Goal: Information Seeking & Learning: Learn about a topic

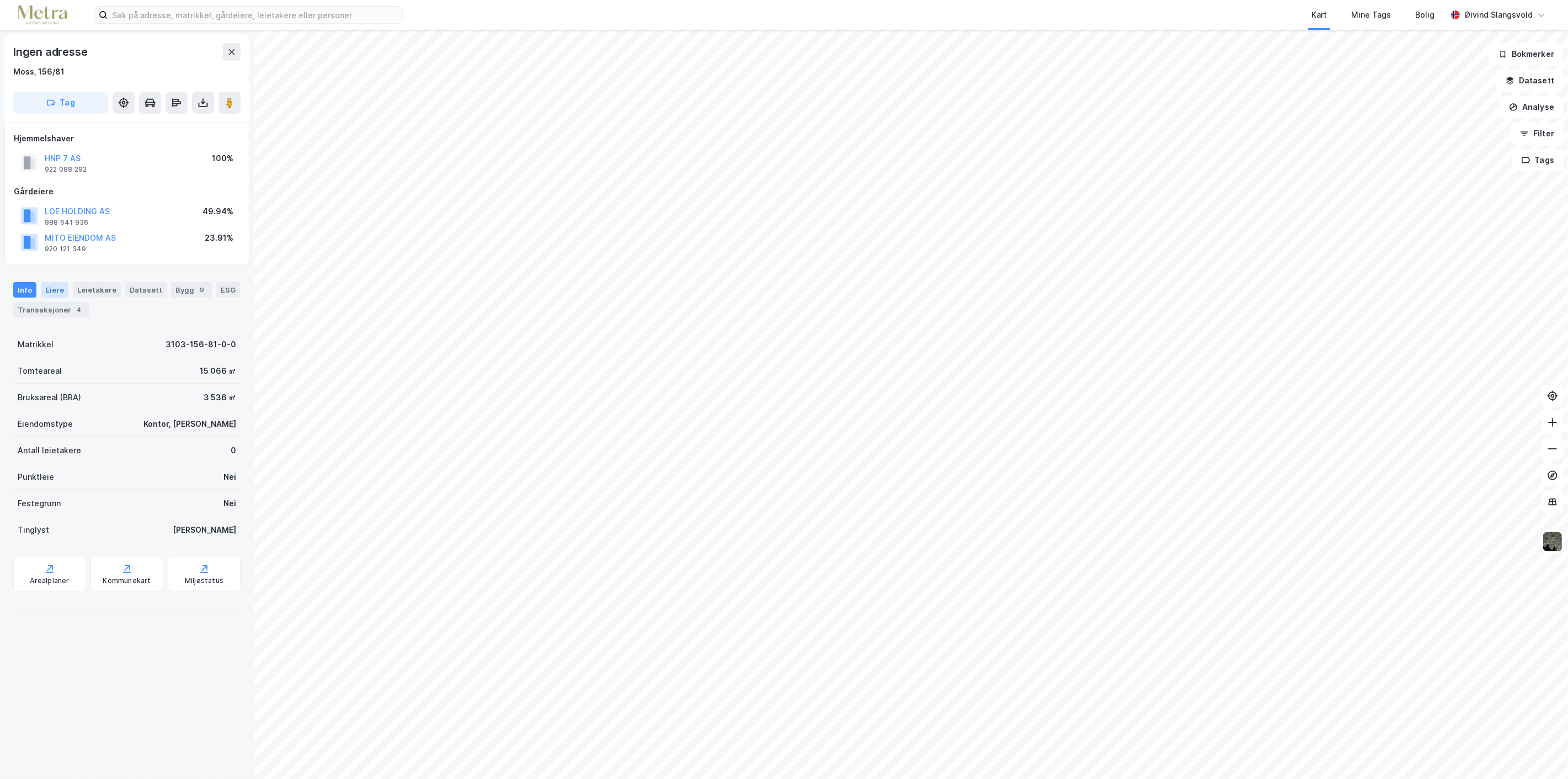
click at [53, 288] on div "Eiere" at bounding box center [55, 290] width 28 height 15
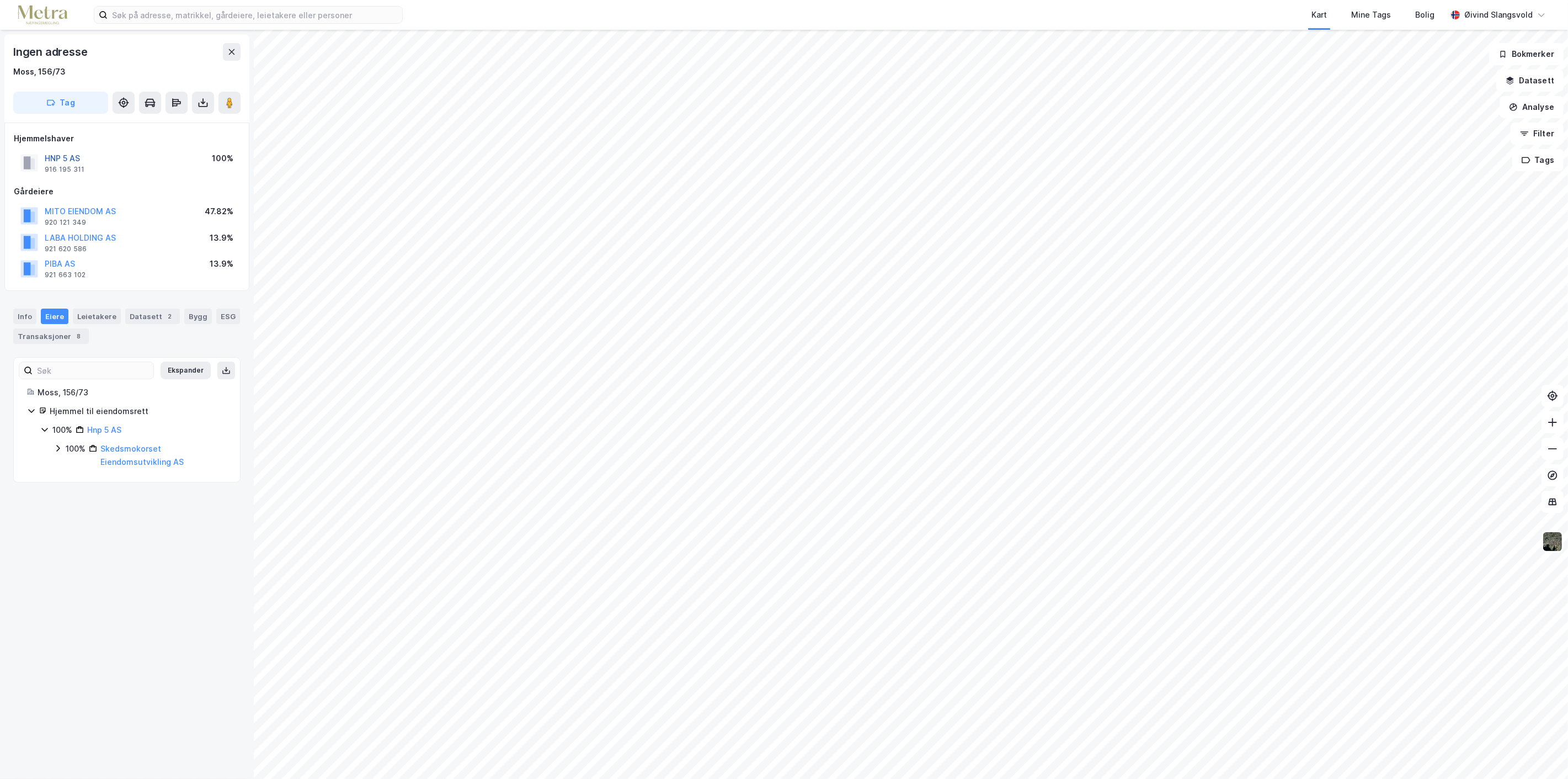
click at [0, 0] on button "HNP 5 AS" at bounding box center [0, 0] width 0 height 0
click at [22, 315] on div "Info" at bounding box center [25, 316] width 23 height 15
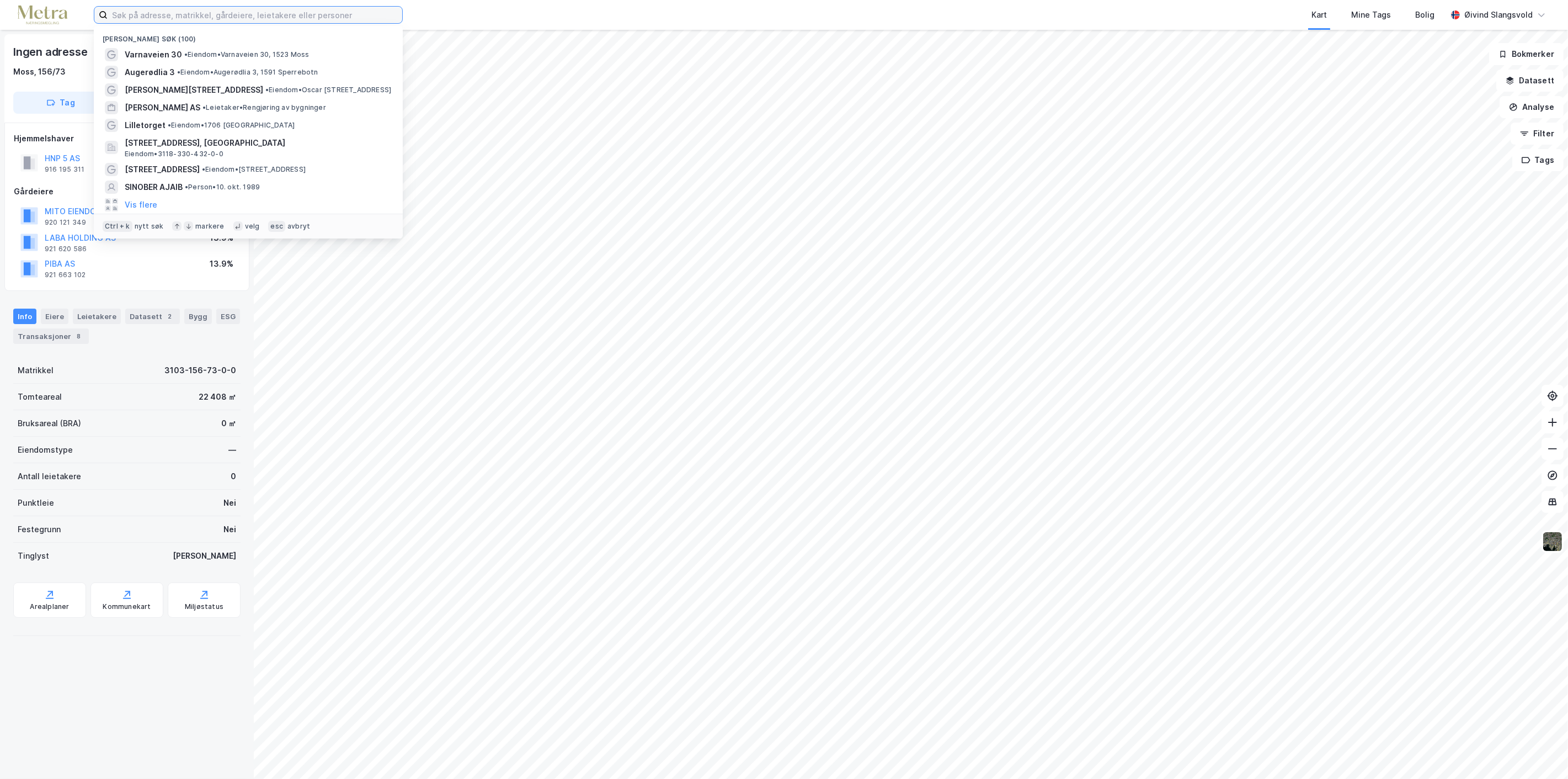
click at [240, 18] on input at bounding box center [255, 15] width 294 height 16
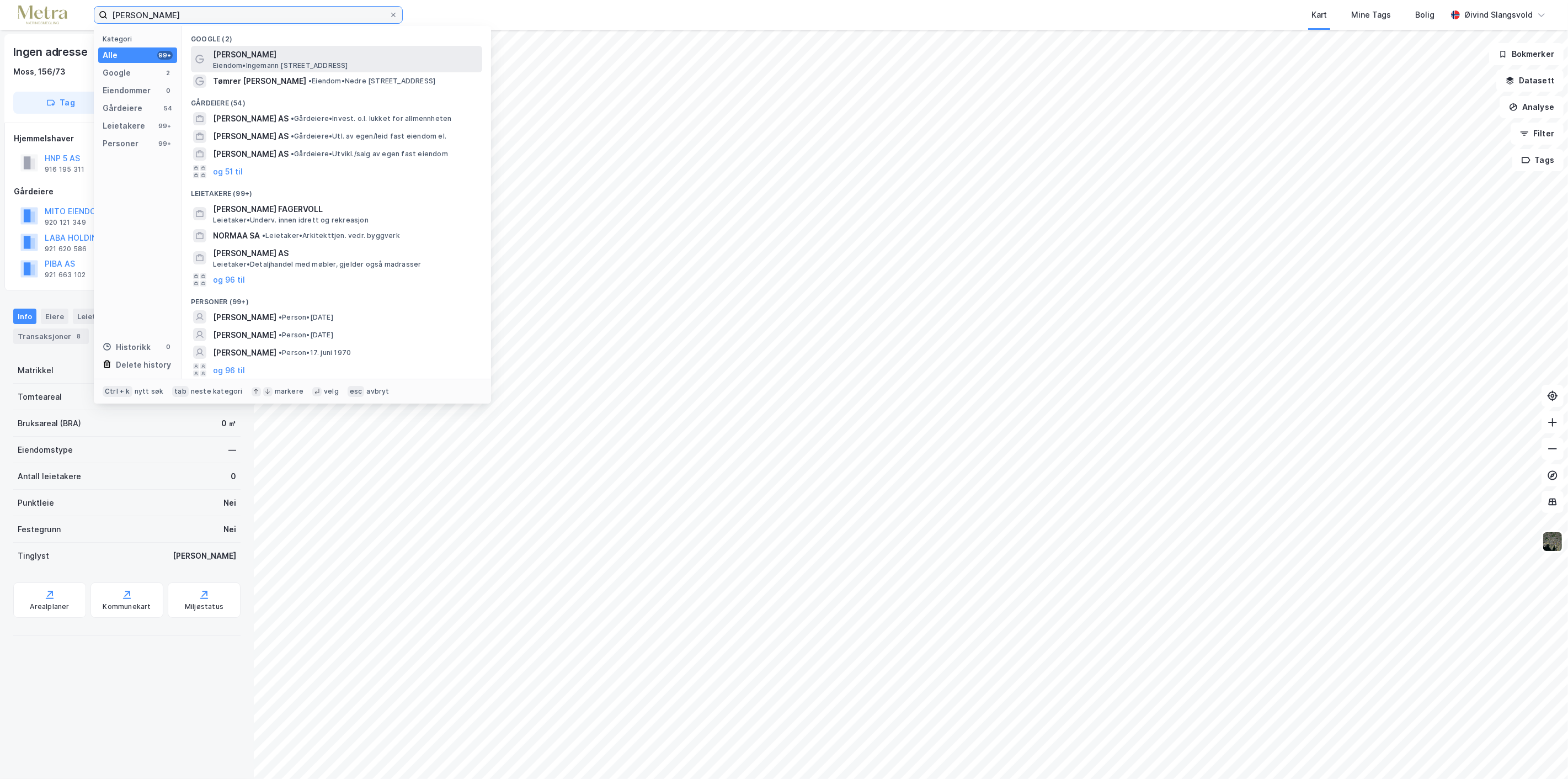
type input "Andreas Wormda"
click at [269, 57] on span "Morten Wormdahl Kvåle" at bounding box center [345, 54] width 265 height 13
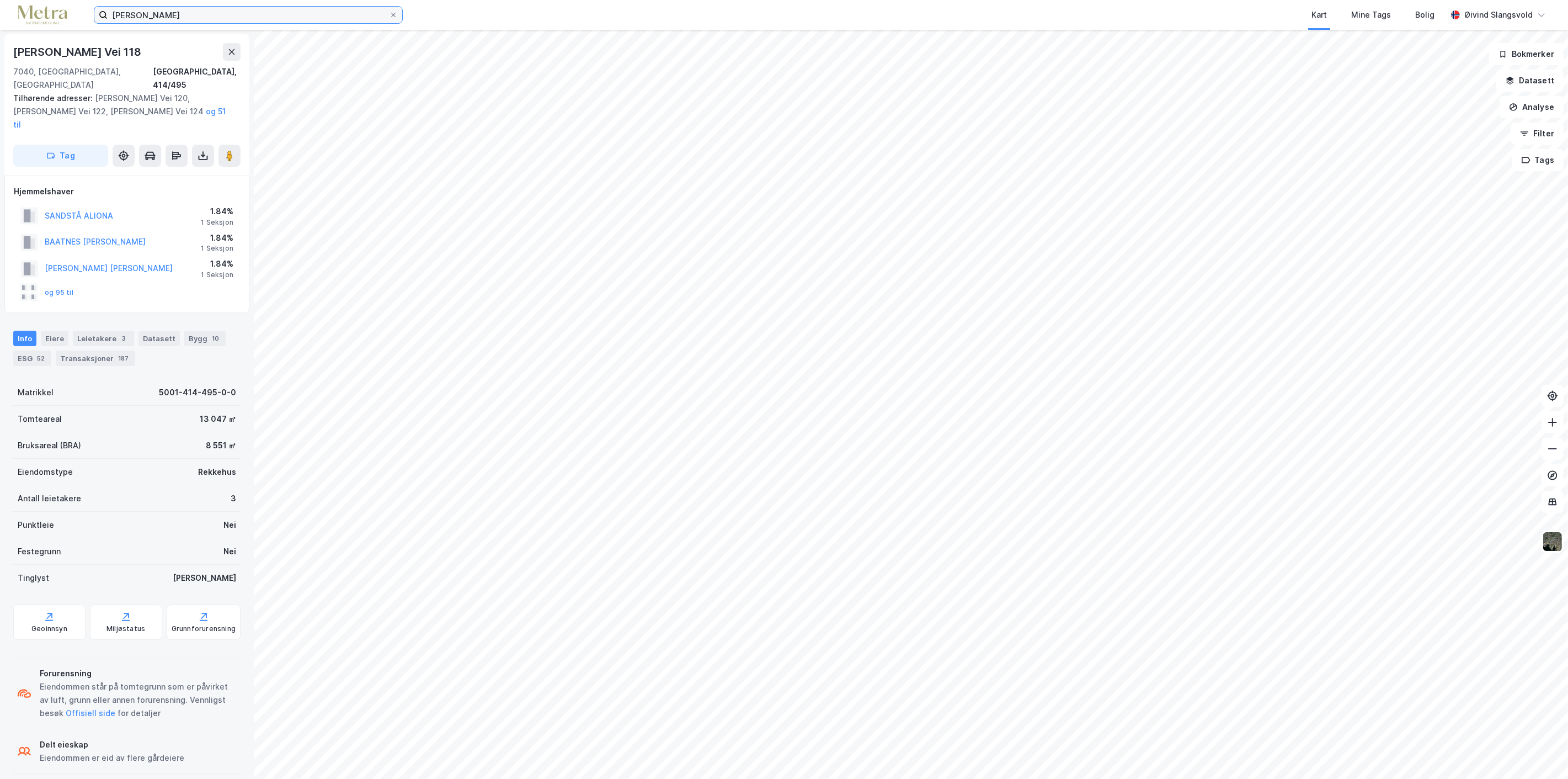
click at [295, 13] on input "Andreas Wormda" at bounding box center [248, 15] width 281 height 16
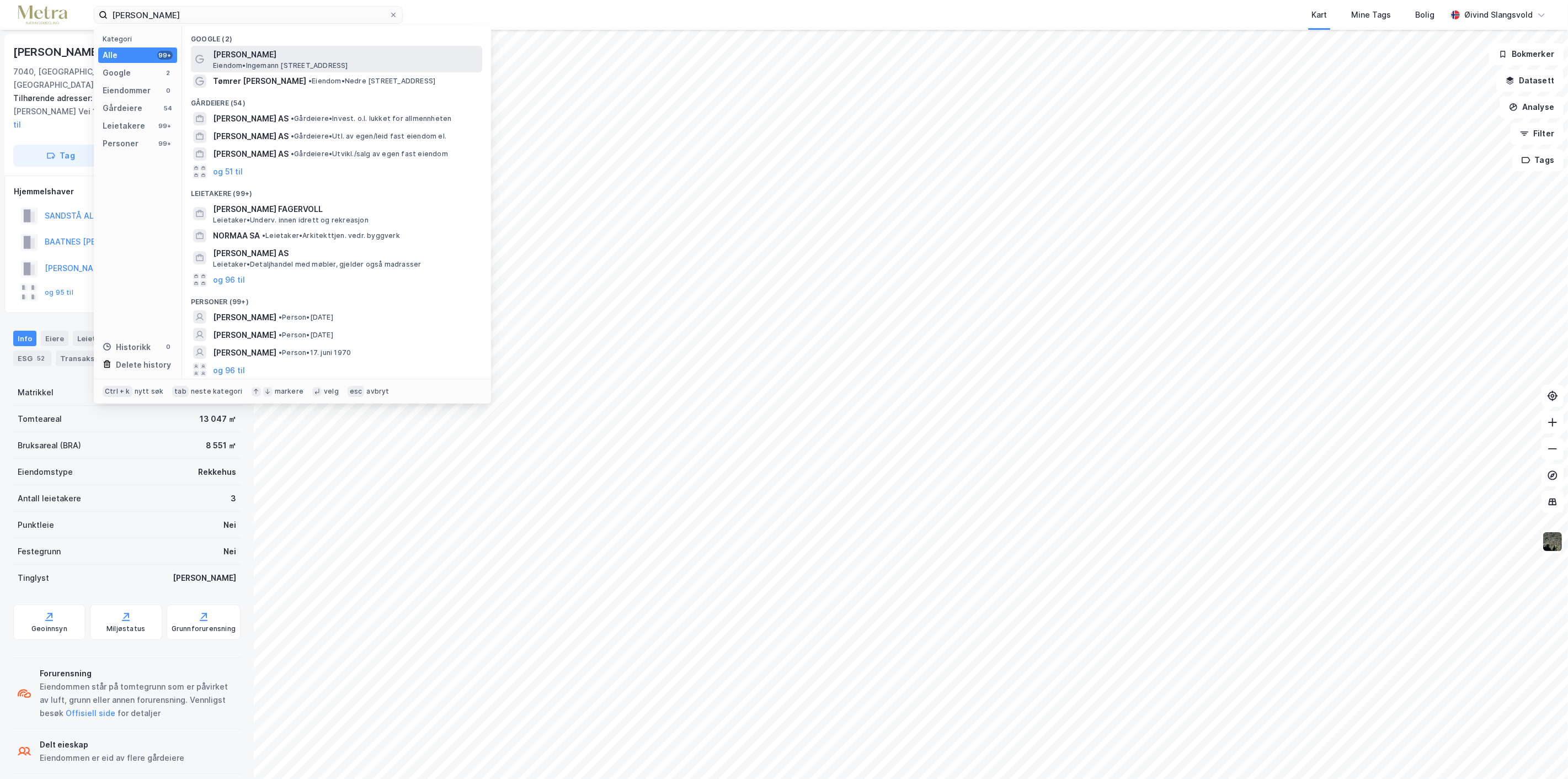
click at [268, 51] on span "Morten Wormdahl Kvåle" at bounding box center [345, 54] width 265 height 13
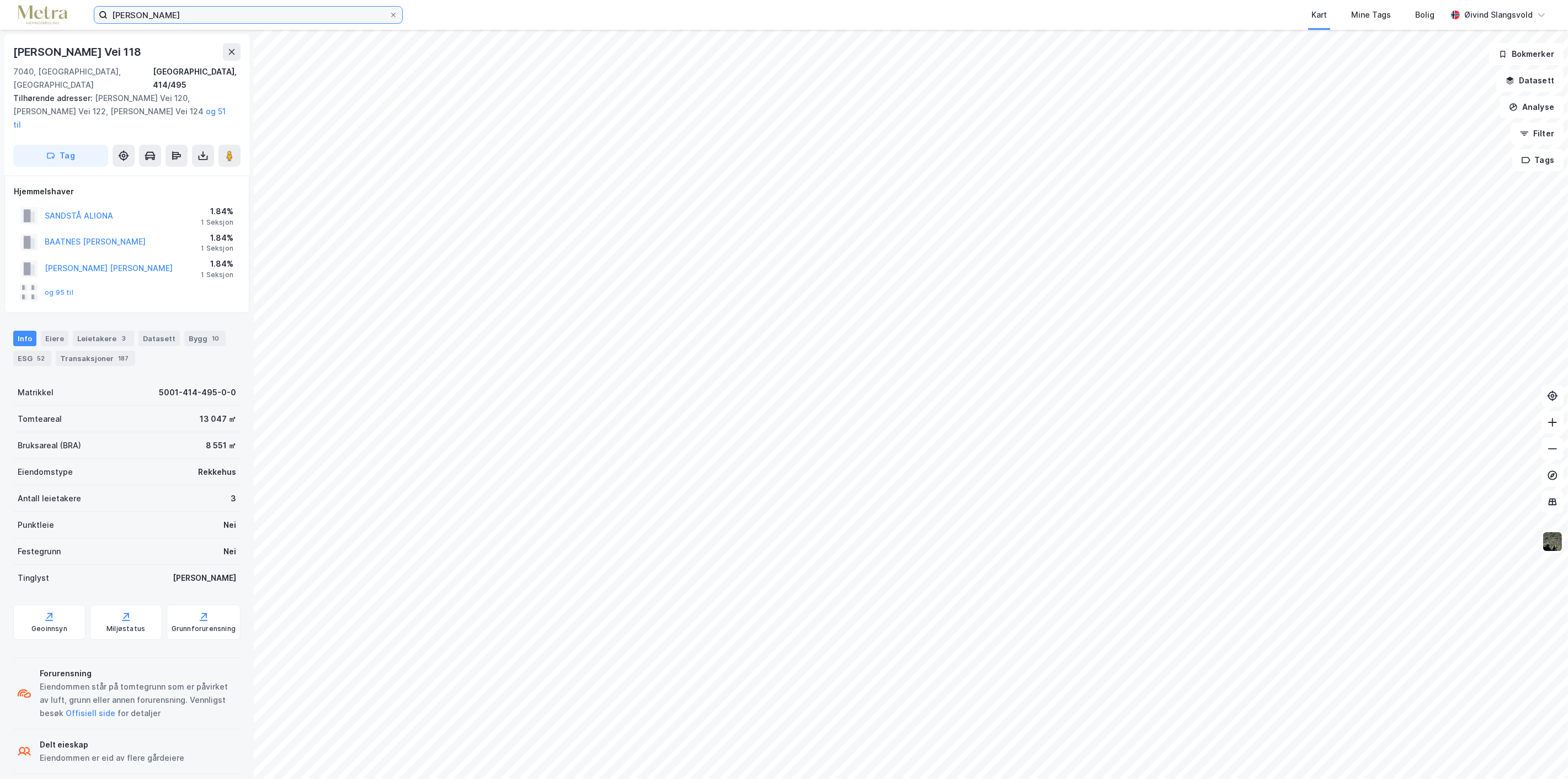
click at [233, 11] on input "Andreas Wormda" at bounding box center [248, 15] width 281 height 16
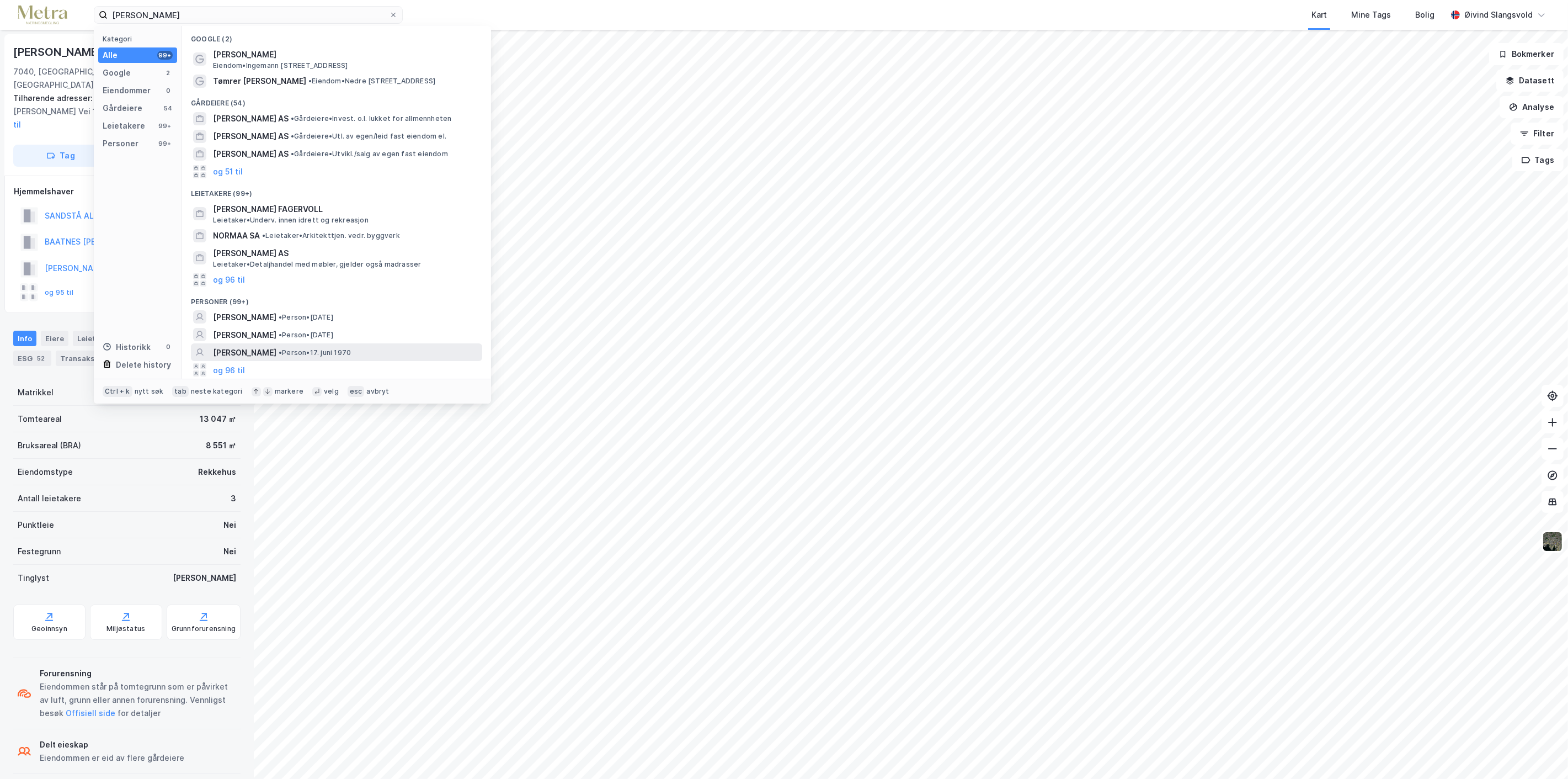
click at [268, 349] on span "ANDREAS WORMDAHL" at bounding box center [244, 352] width 63 height 13
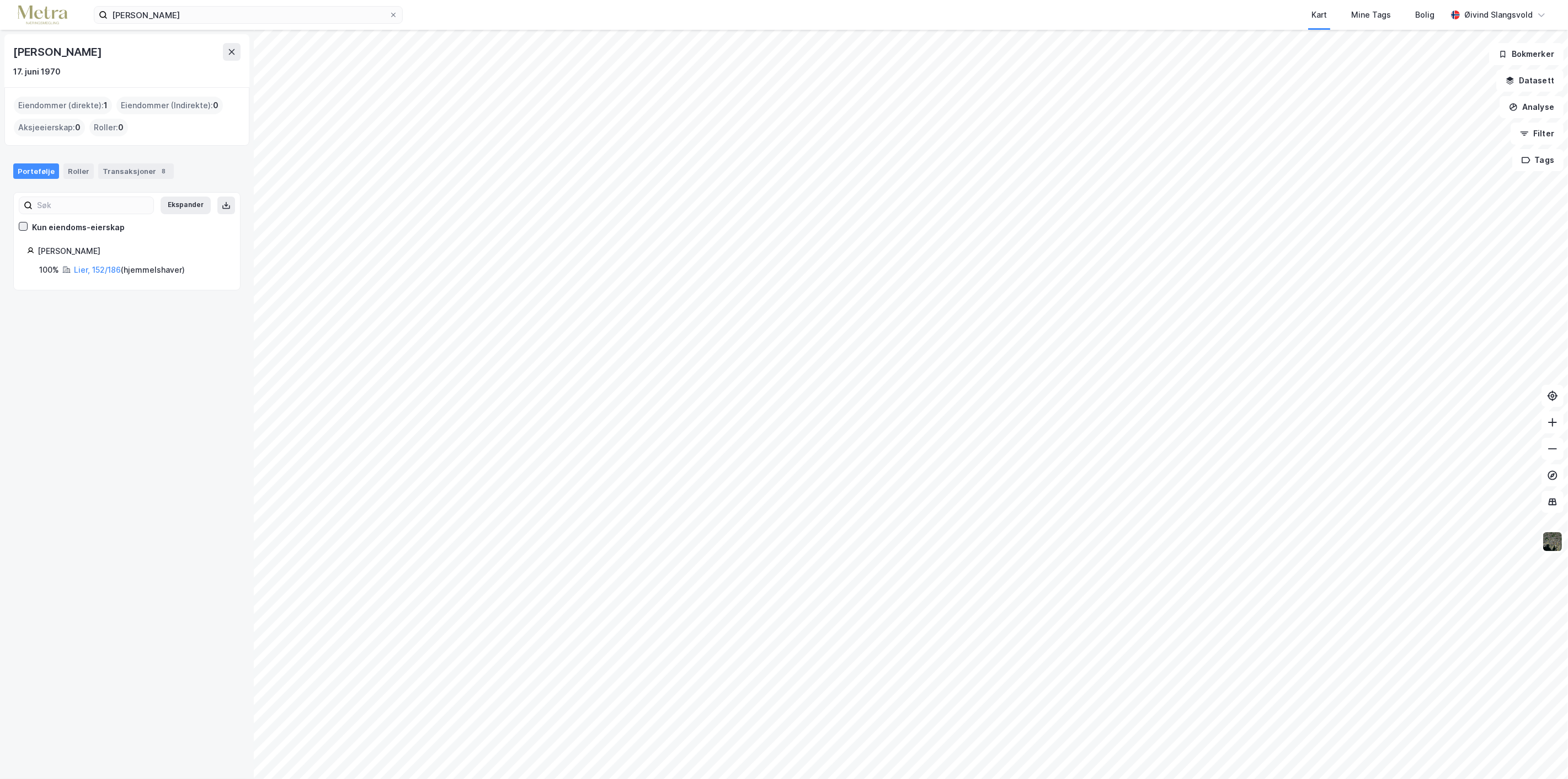
click at [22, 226] on icon at bounding box center [23, 226] width 8 height 8
click at [76, 168] on div "Roller" at bounding box center [78, 171] width 30 height 15
click at [230, 49] on icon at bounding box center [231, 52] width 8 height 8
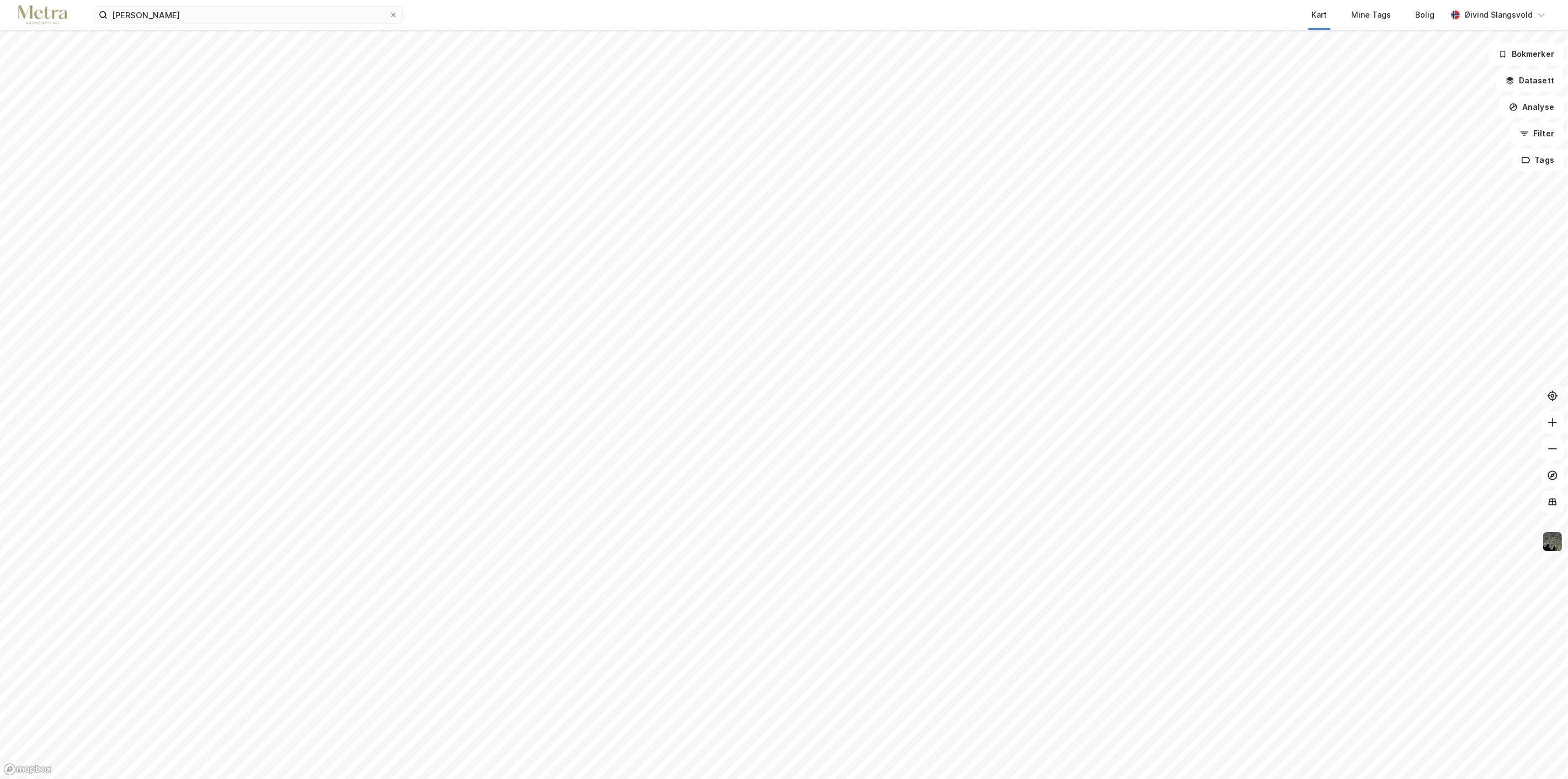
click at [1557, 396] on icon at bounding box center [1553, 396] width 11 height 11
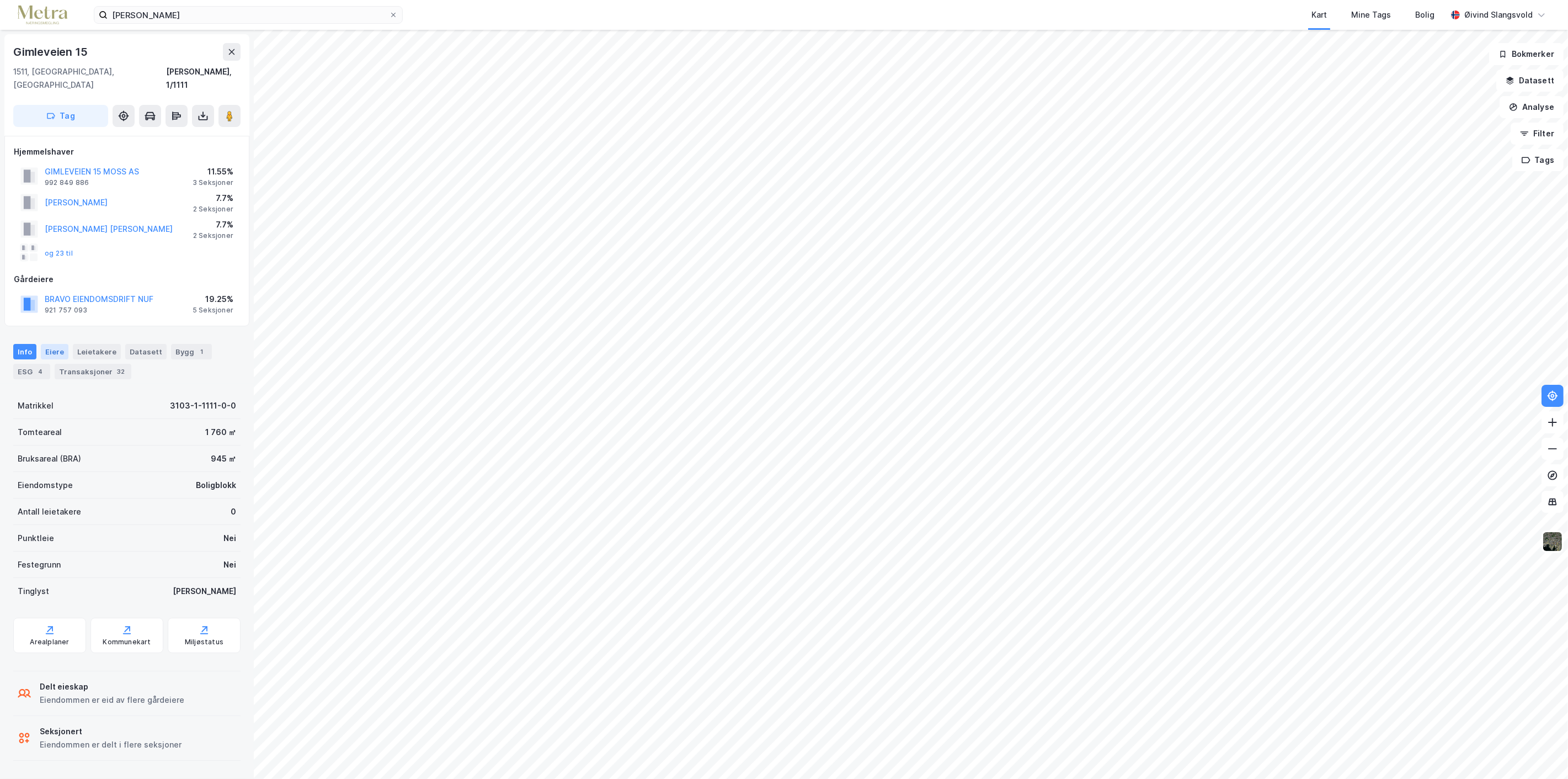
click at [53, 344] on div "Eiere" at bounding box center [55, 352] width 28 height 15
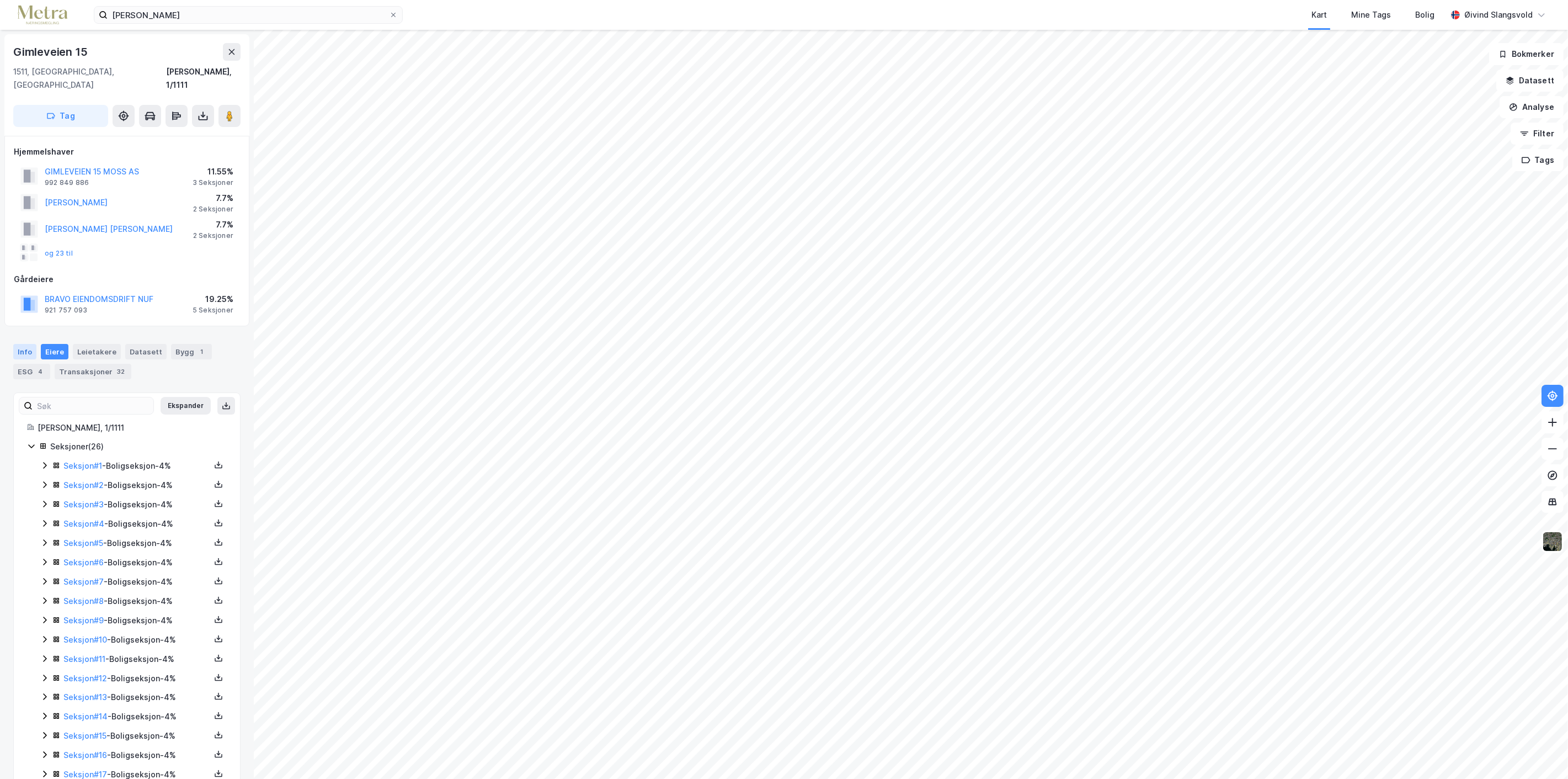
click at [23, 344] on div "Info" at bounding box center [25, 352] width 23 height 15
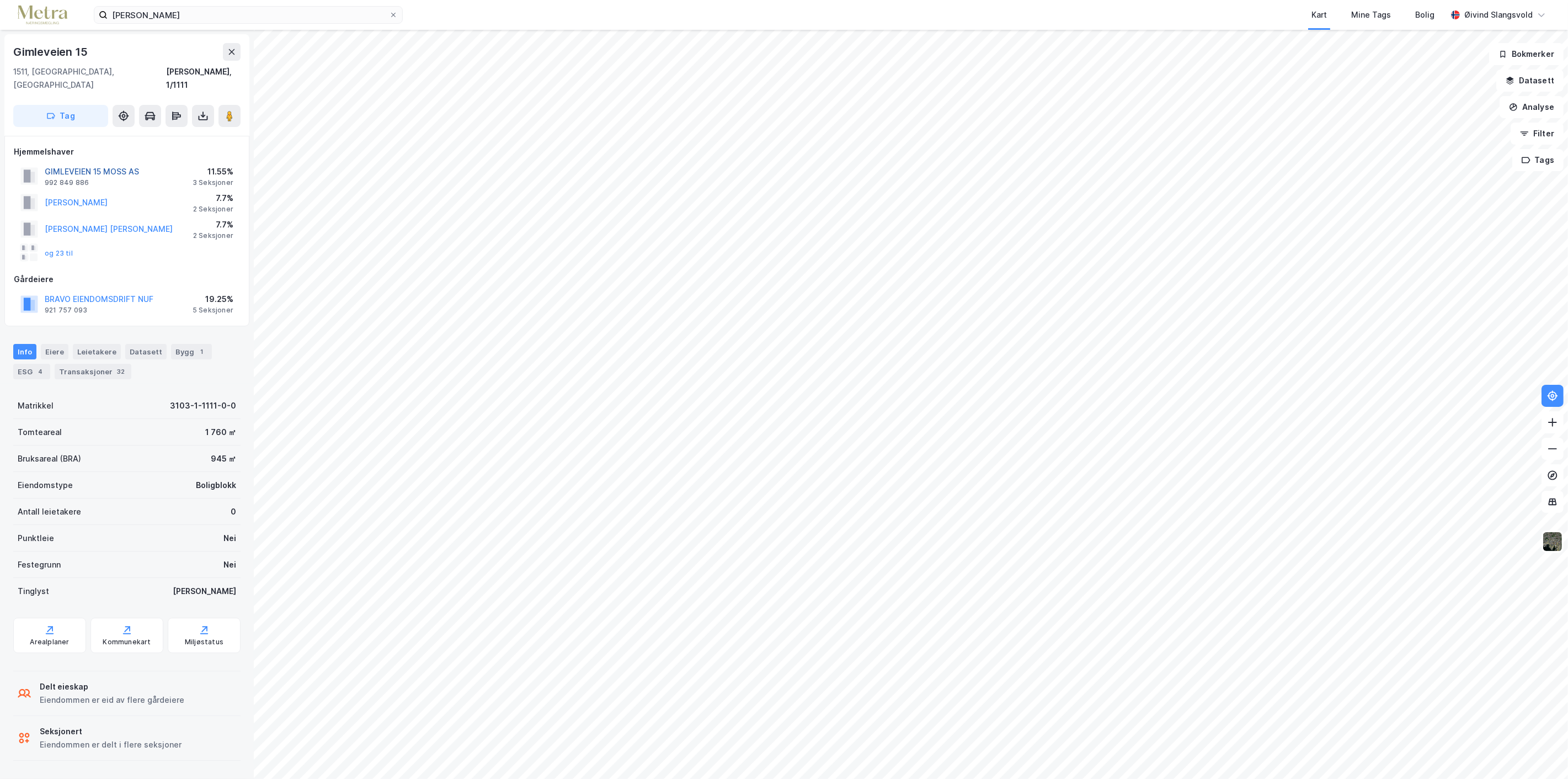
click at [0, 0] on button "GIMLEVEIEN 15 MOSS AS" at bounding box center [0, 0] width 0 height 0
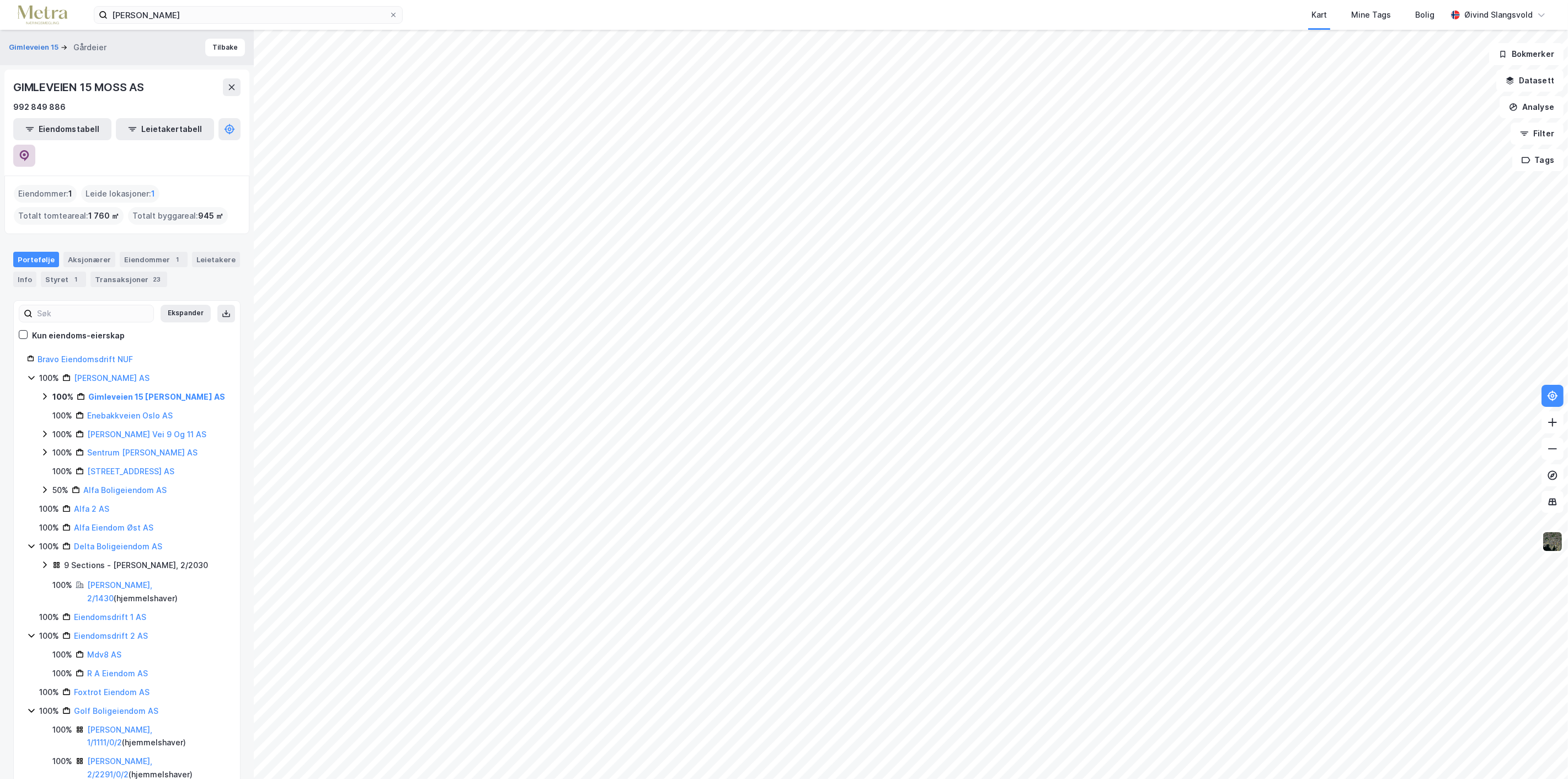
click at [29, 150] on icon at bounding box center [25, 156] width 9 height 11
click at [86, 354] on link "Bravo Eiendomsdrift NUF" at bounding box center [86, 359] width 96 height 9
drag, startPoint x: 167, startPoint y: 85, endPoint x: 9, endPoint y: 84, distance: 158.0
click at [9, 84] on div "BRAVO EIENDOMSDRIFT NUF 921 757 093 Eiendomstabell Leietakertabell" at bounding box center [127, 122] width 245 height 106
copy div "BRAVO EIENDOMSDRIFT NUF"
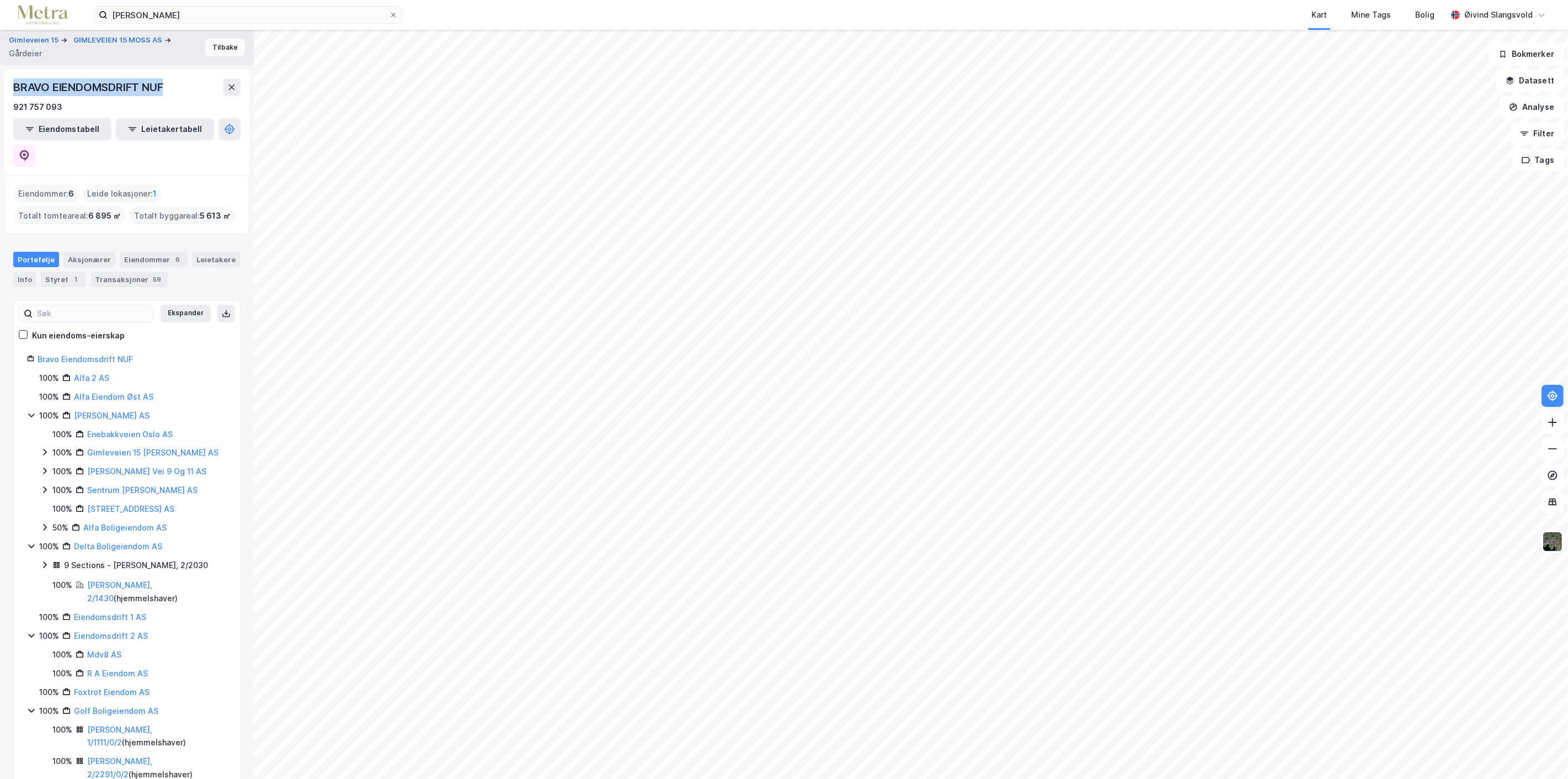
click at [221, 44] on button "Tilbake" at bounding box center [225, 47] width 40 height 18
click at [392, 12] on icon at bounding box center [393, 15] width 7 height 7
click at [389, 12] on input "Andreas Wormda" at bounding box center [248, 15] width 281 height 16
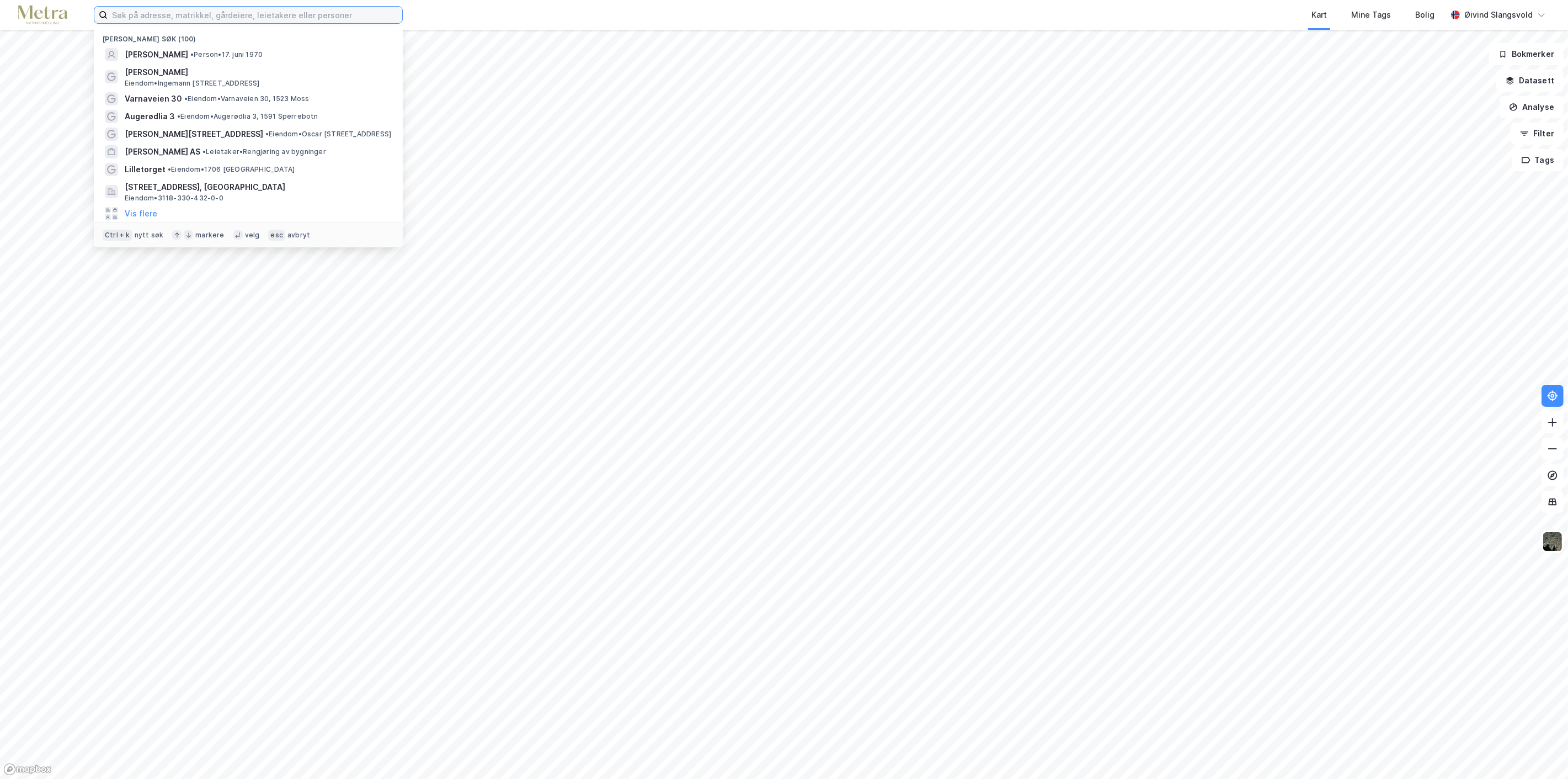
click at [248, 12] on input at bounding box center [255, 15] width 294 height 16
paste input "BRAVO EIENDOMSDRIFT NUF"
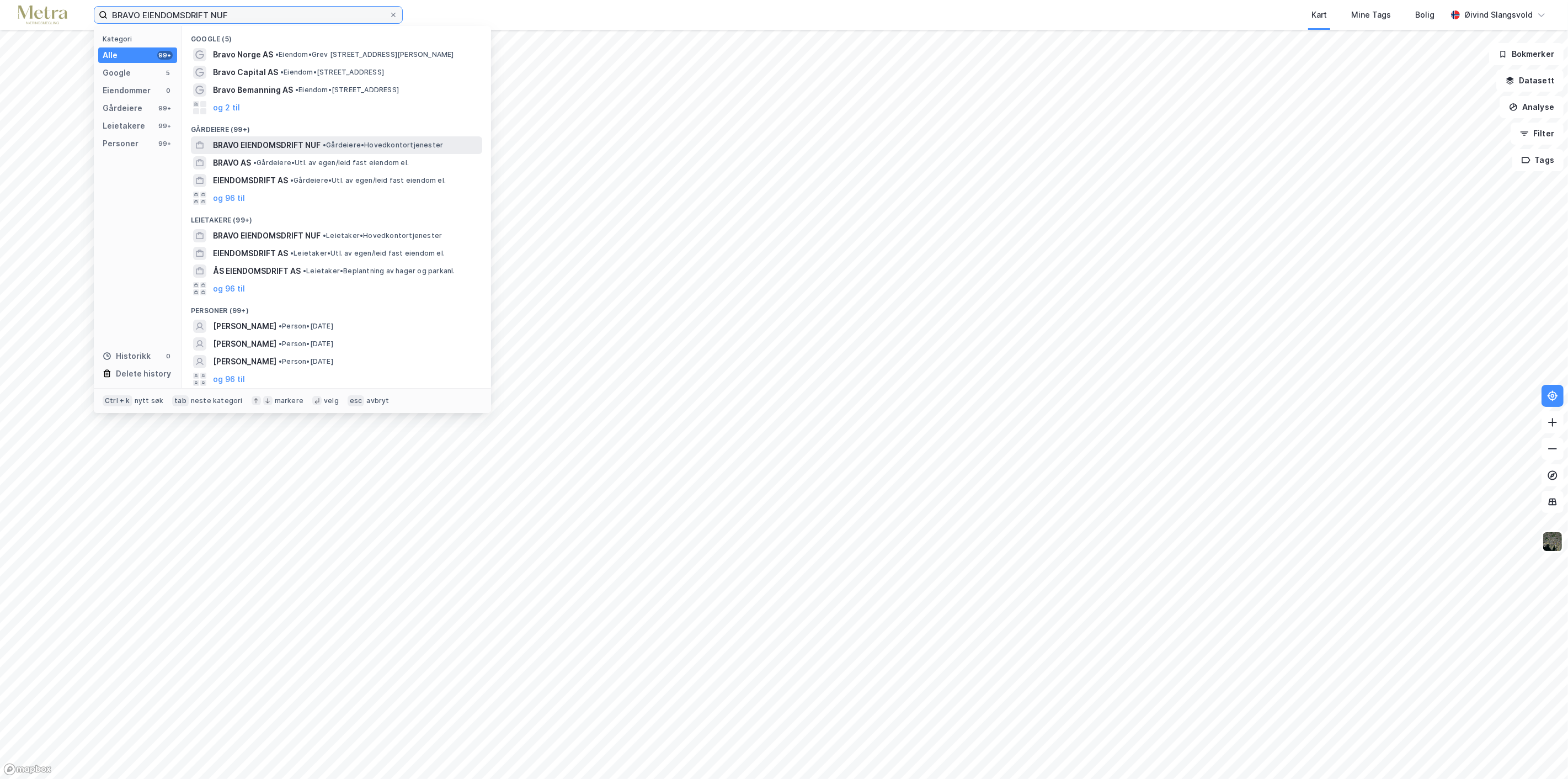
type input "BRAVO EIENDOMSDRIFT NUF"
click at [279, 142] on span "BRAVO EIENDOMSDRIFT NUF" at bounding box center [267, 145] width 108 height 13
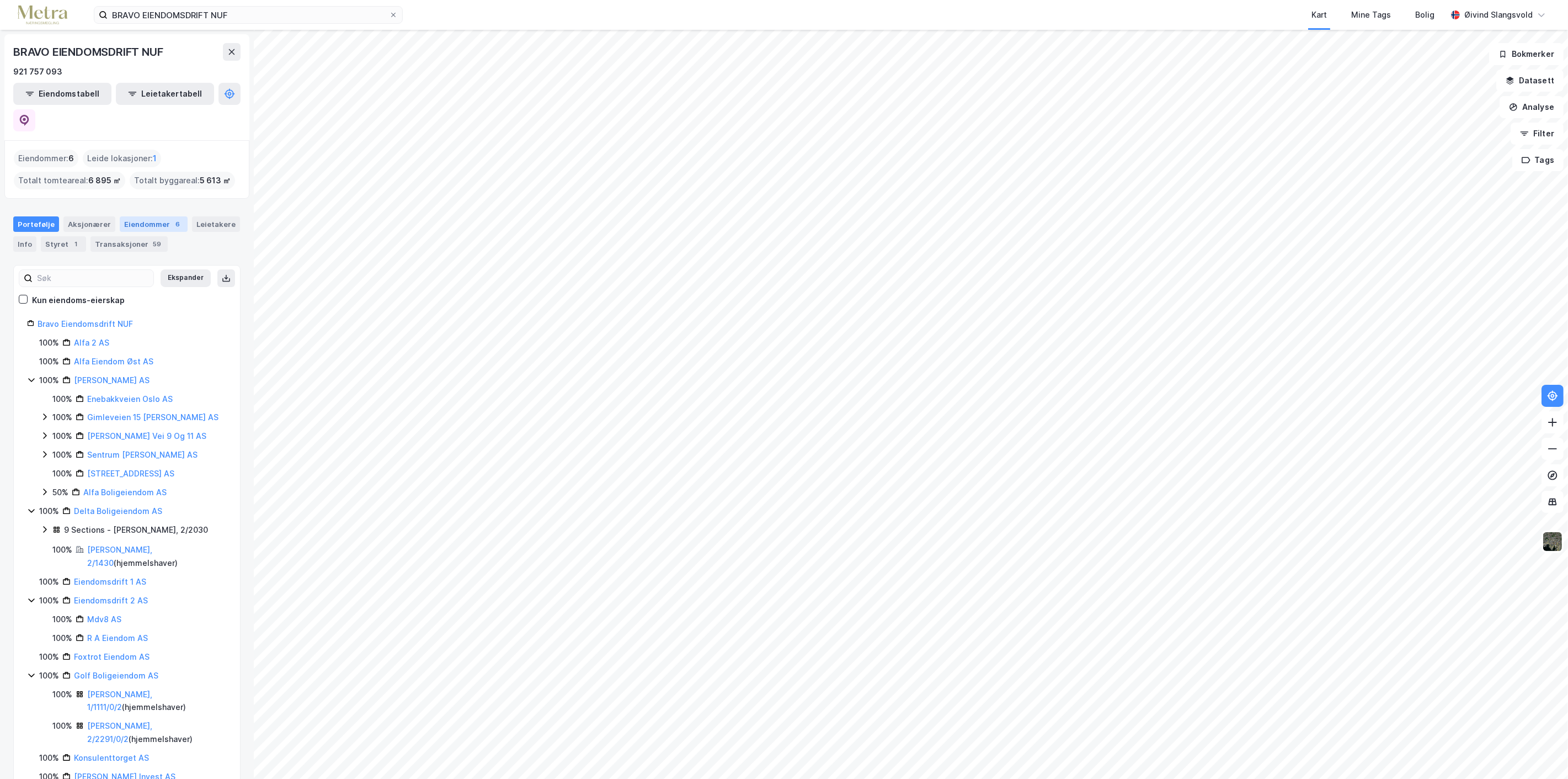
click at [149, 217] on div "Eiendommer 6" at bounding box center [153, 224] width 68 height 15
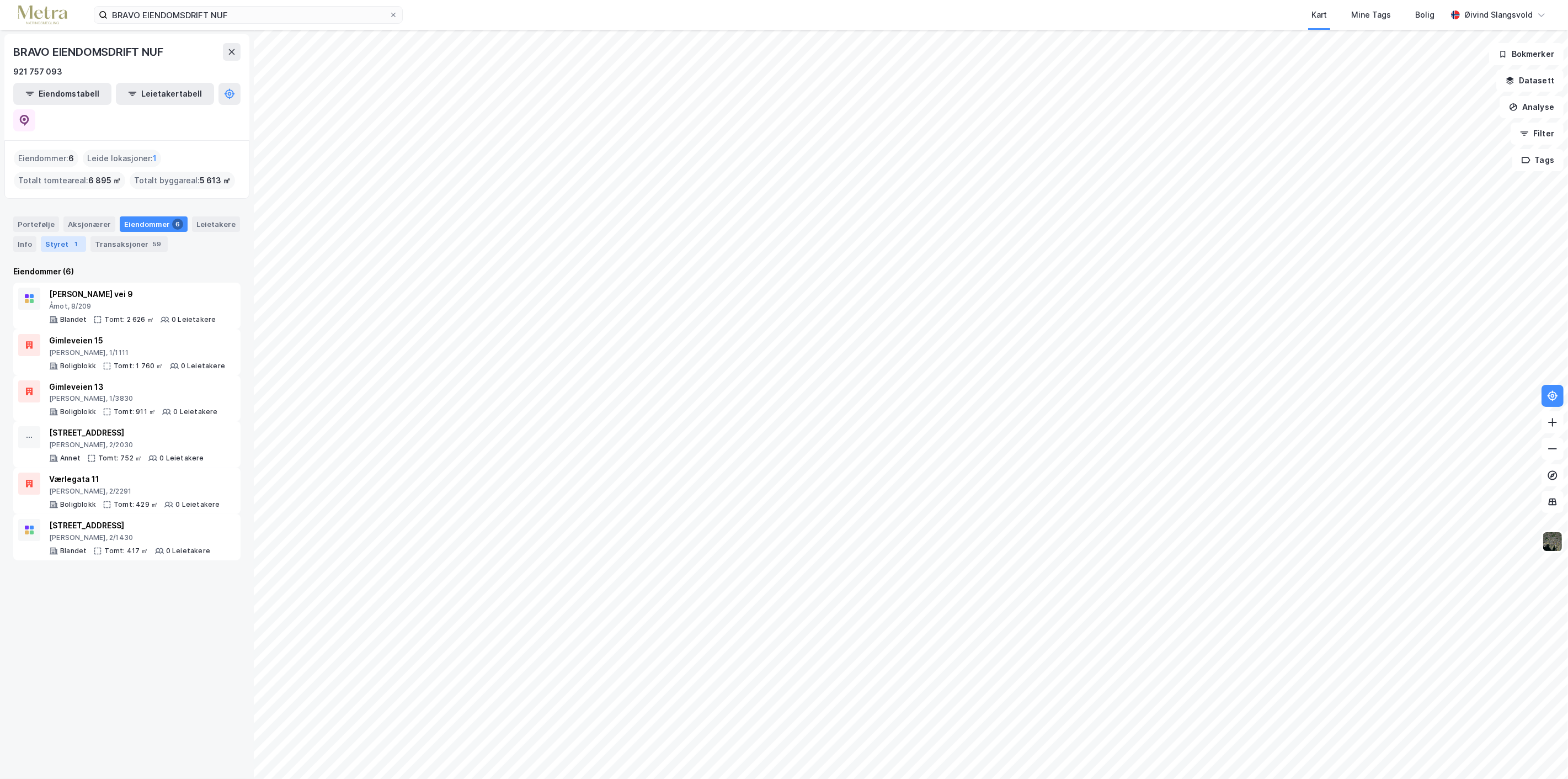
click at [58, 236] on div "Styret 1" at bounding box center [63, 244] width 45 height 15
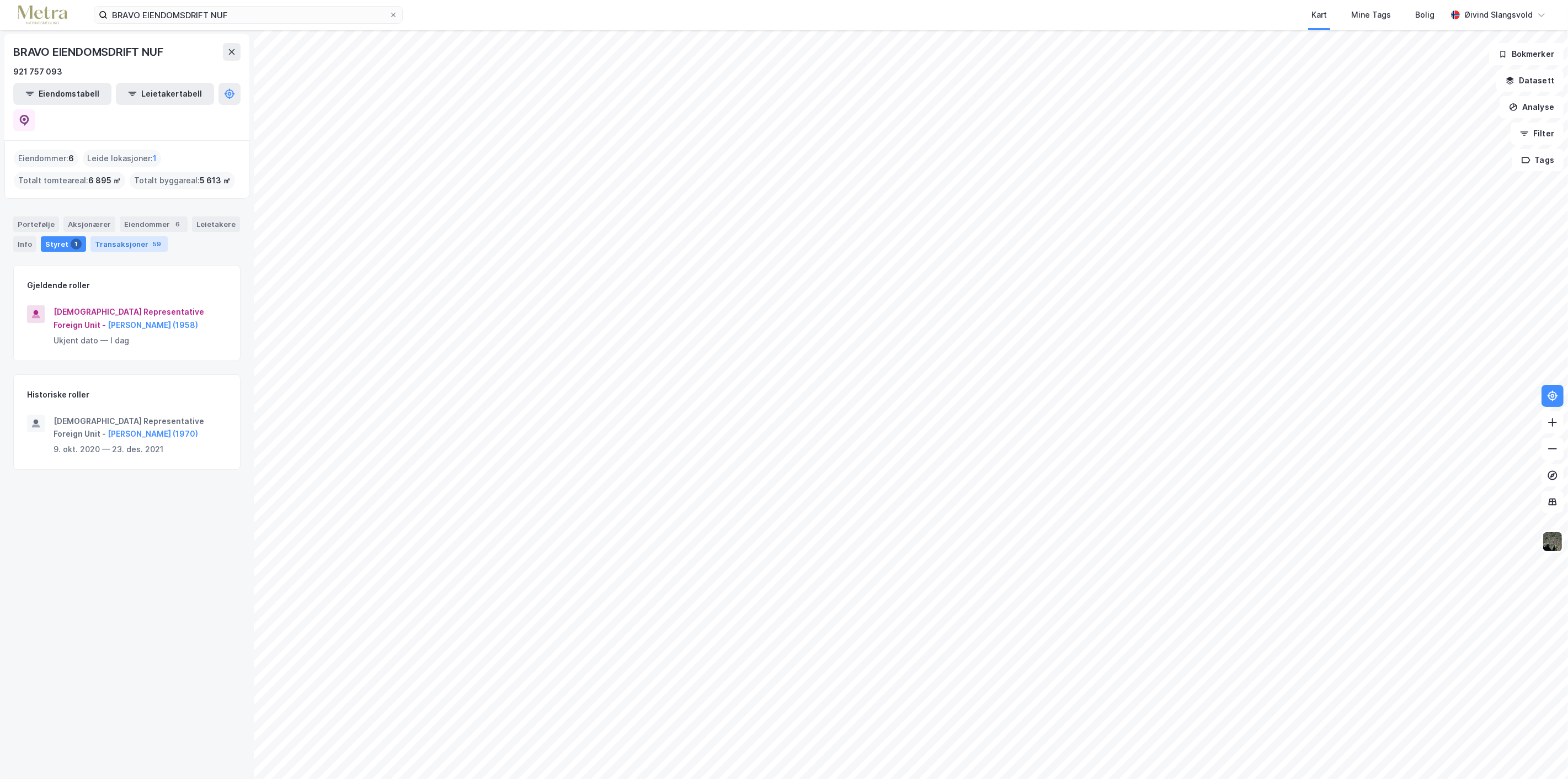
click at [126, 236] on div "Transaksjoner 59" at bounding box center [129, 244] width 77 height 15
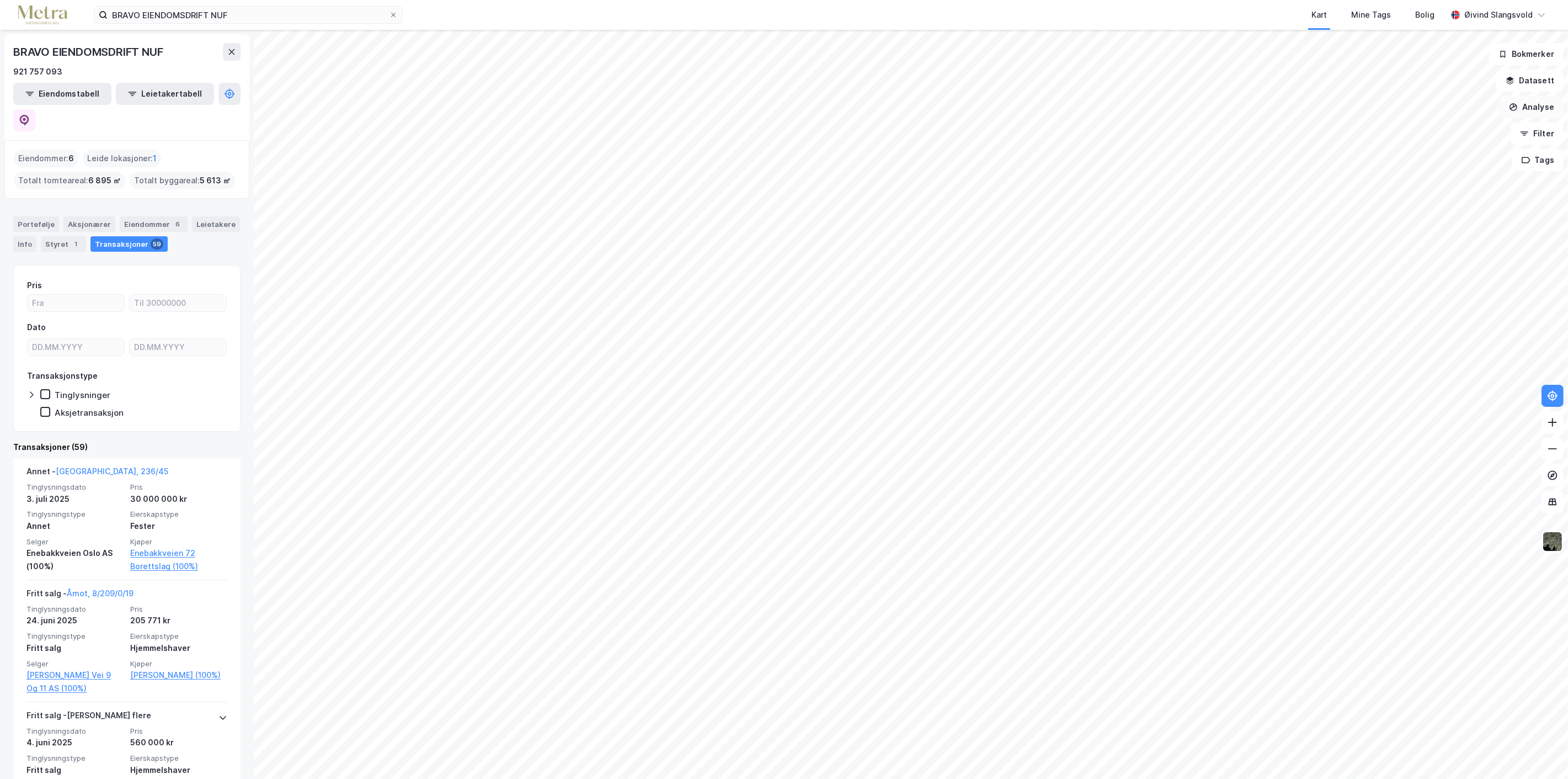
click at [1545, 105] on button "Analyse" at bounding box center [1531, 107] width 64 height 22
click at [1408, 127] on div "Tegn område" at bounding box center [1435, 130] width 96 height 9
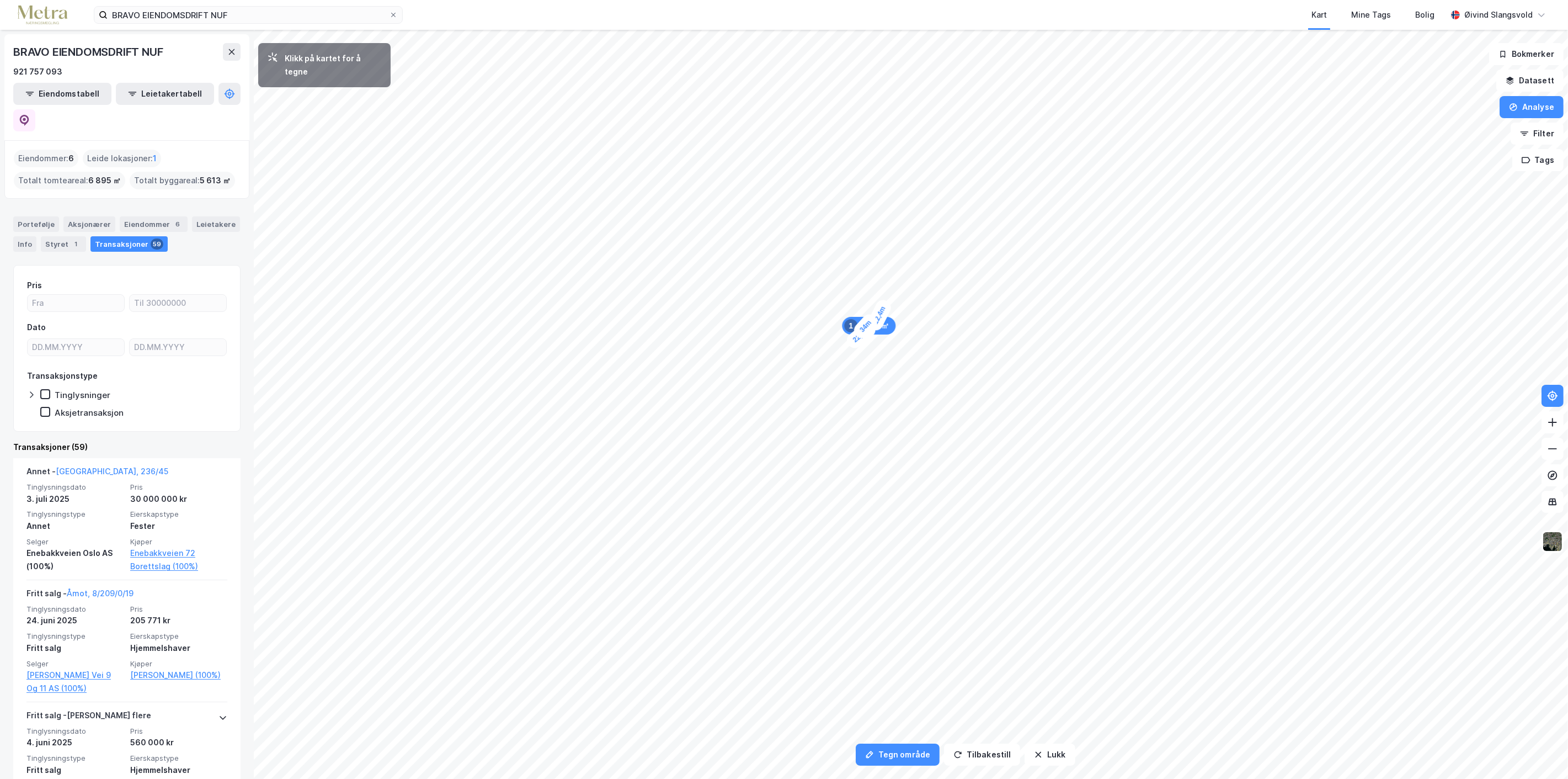
click at [884, 305] on div "12,4m" at bounding box center [880, 315] width 28 height 35
click at [882, 292] on div "8,5m" at bounding box center [883, 298] width 20 height 30
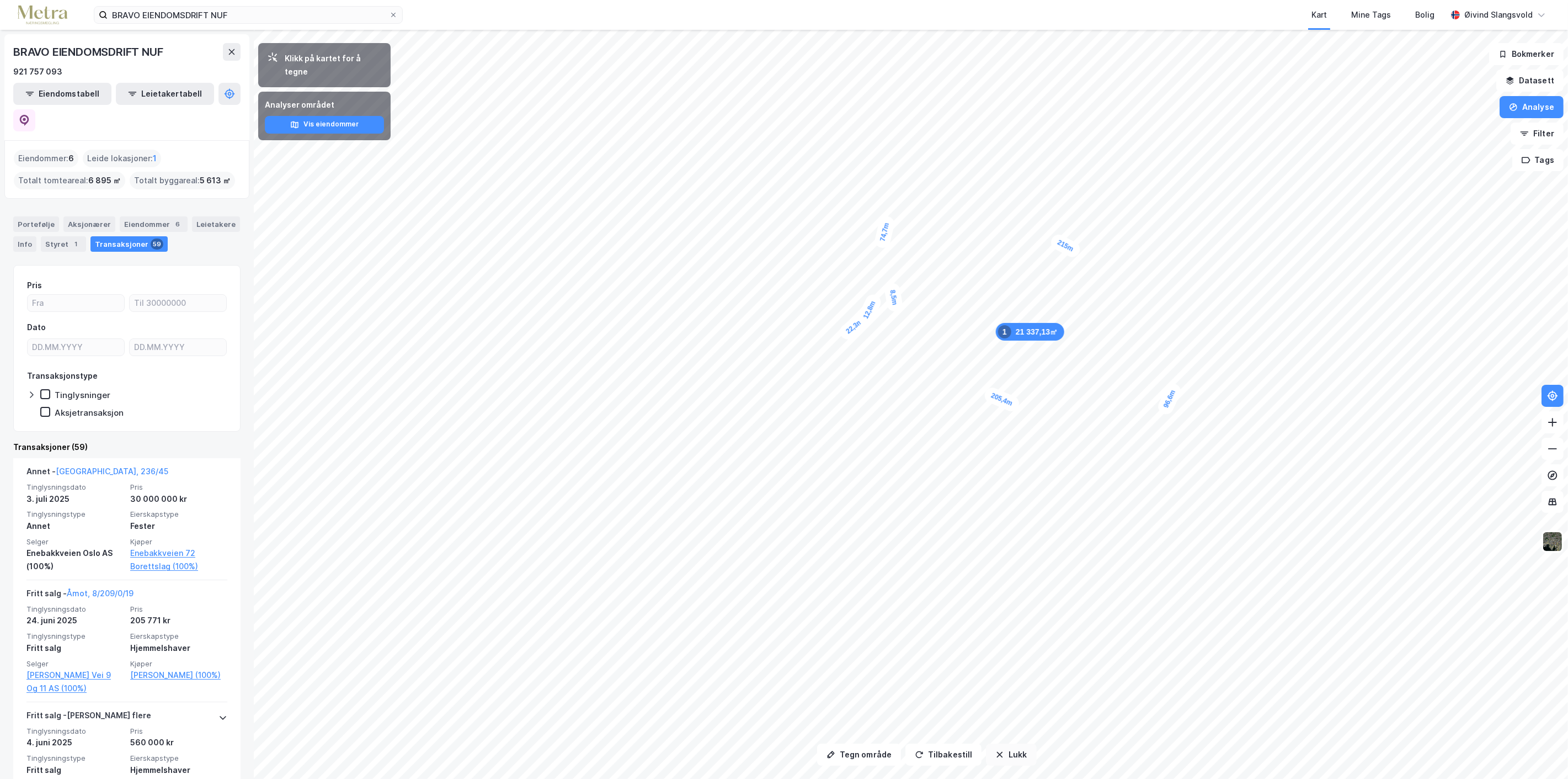
click at [1002, 752] on button "Lukk" at bounding box center [1011, 754] width 50 height 22
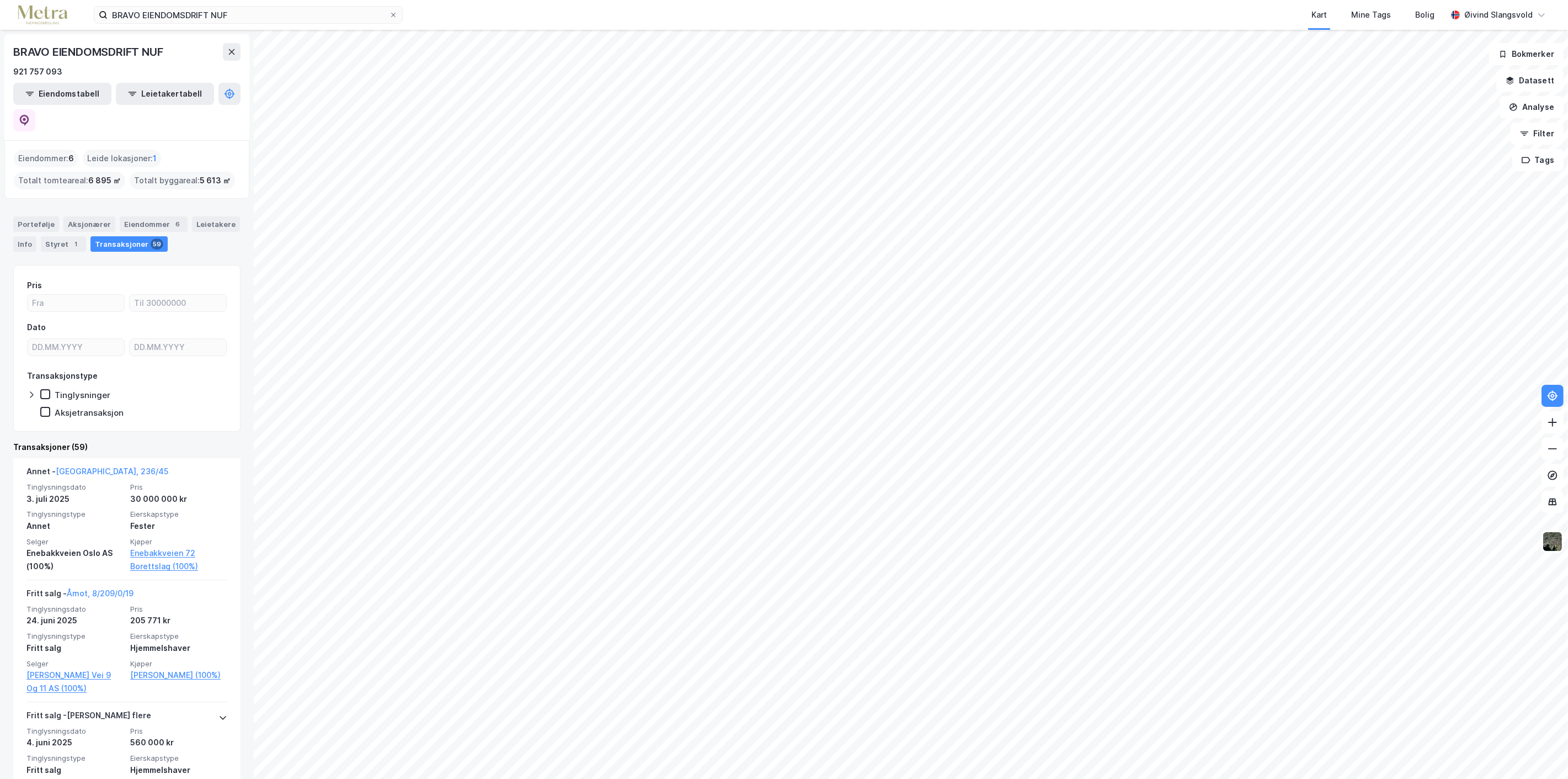
click at [53, 150] on div "Eiendommer : 6" at bounding box center [46, 158] width 65 height 18
click at [50, 150] on div "Eiendommer : 6" at bounding box center [46, 158] width 65 height 18
click at [56, 236] on div "Styret 1" at bounding box center [63, 244] width 45 height 15
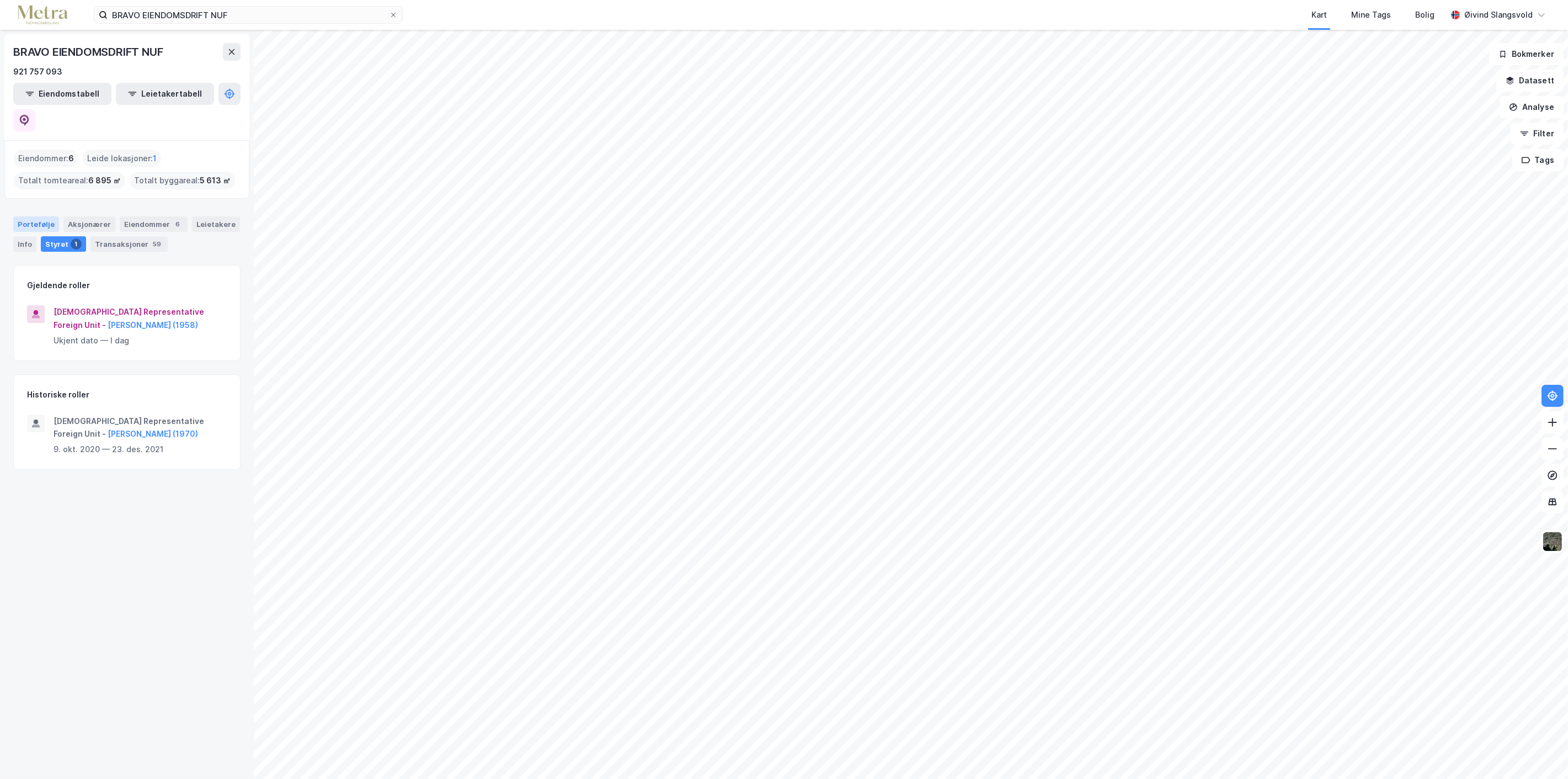
click at [28, 217] on div "Portefølje" at bounding box center [35, 224] width 45 height 15
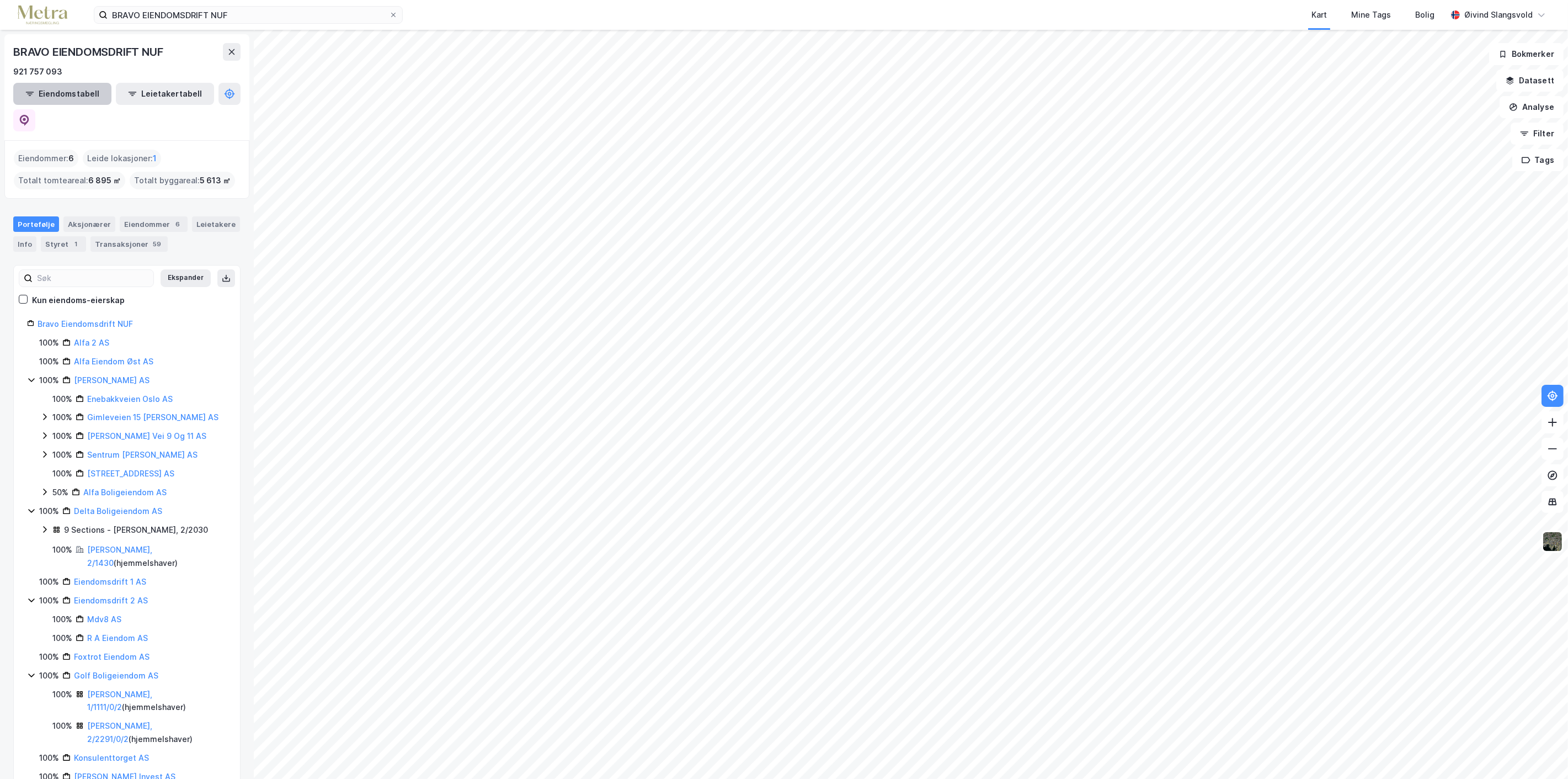
click at [53, 92] on button "Eiendomstabell" at bounding box center [62, 93] width 98 height 22
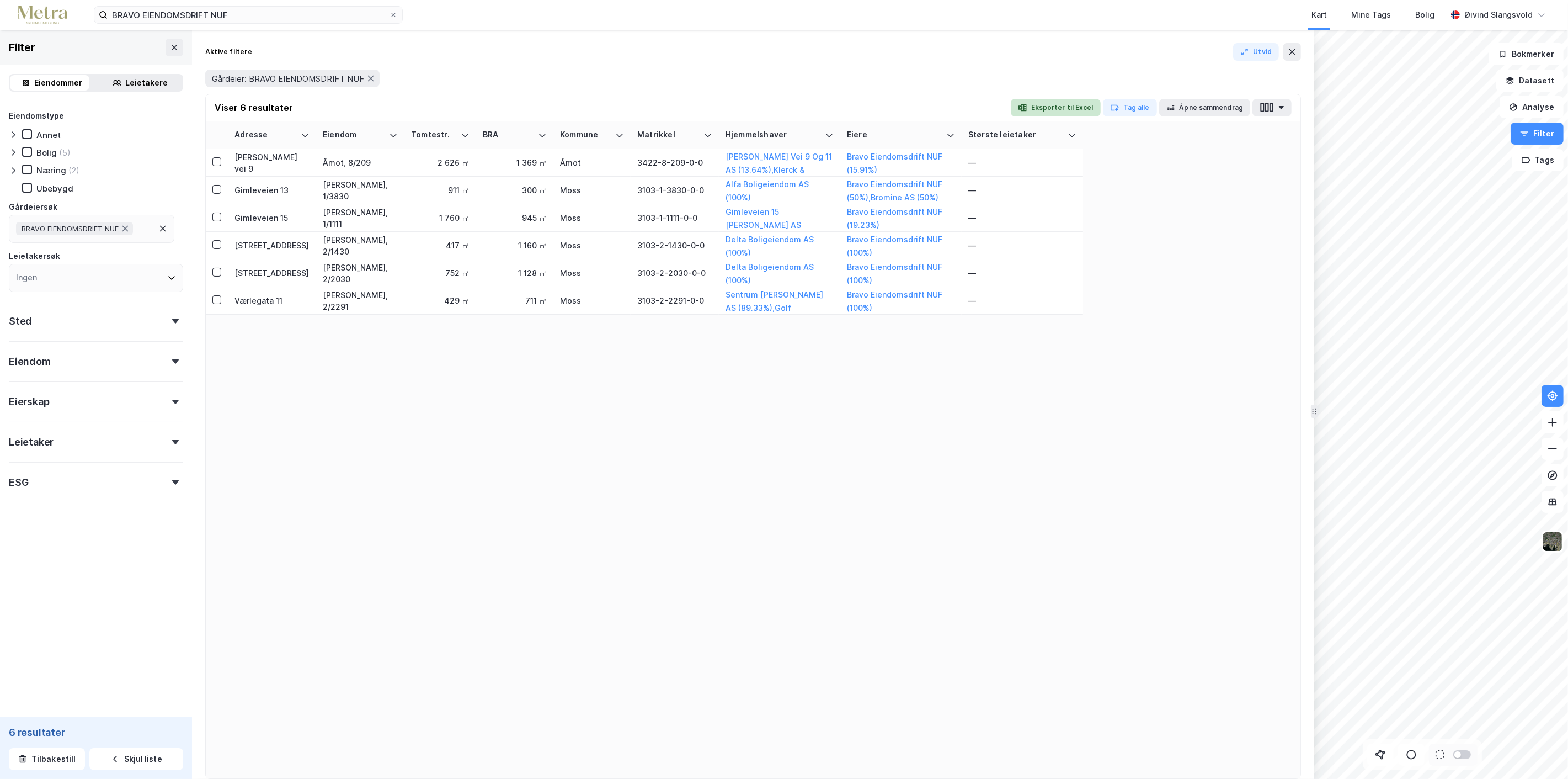
click at [1072, 106] on button "Eksporter til Excel" at bounding box center [1055, 107] width 90 height 18
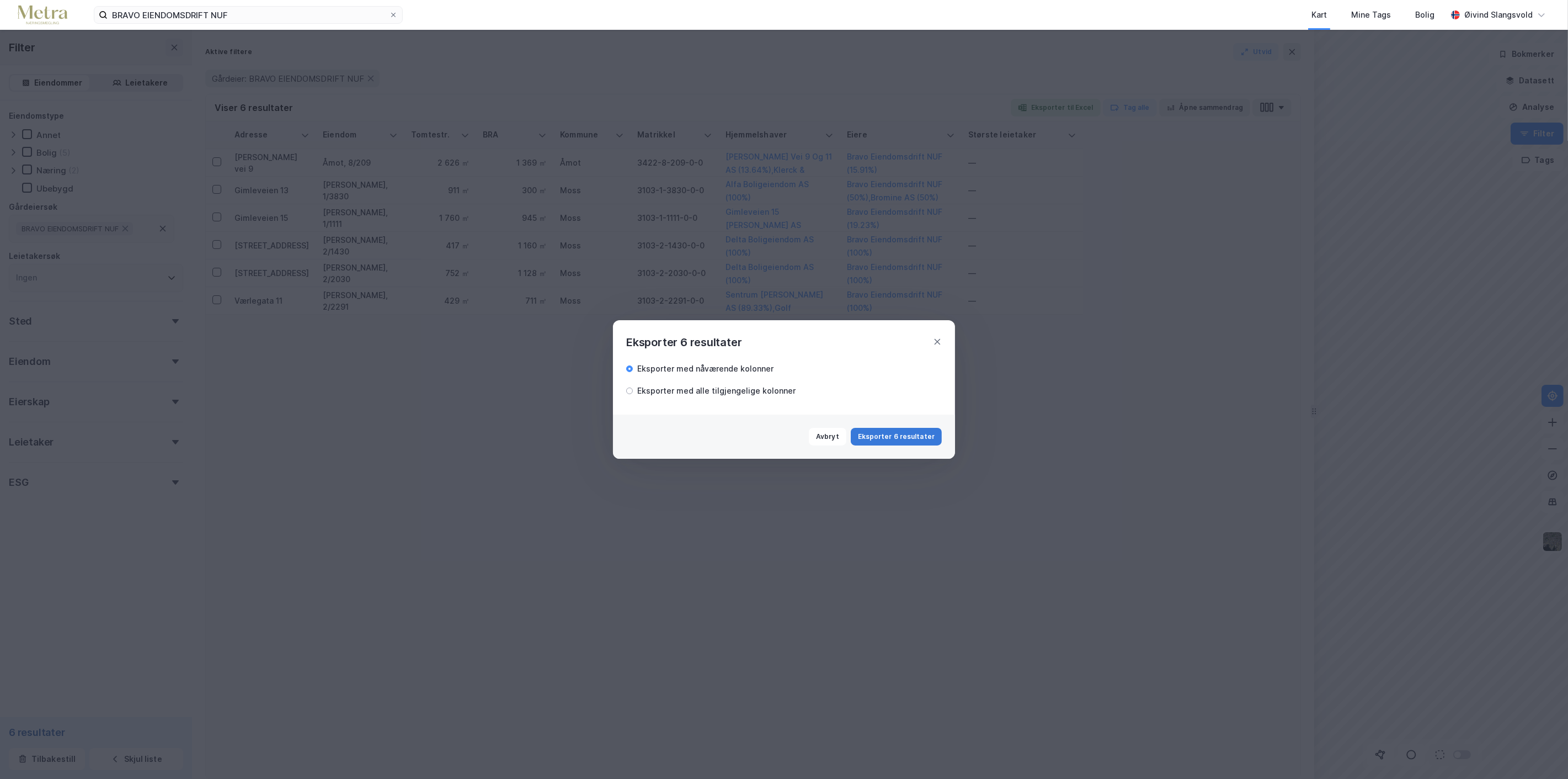
click at [910, 434] on button "Eksporter 6 resultater" at bounding box center [897, 437] width 91 height 18
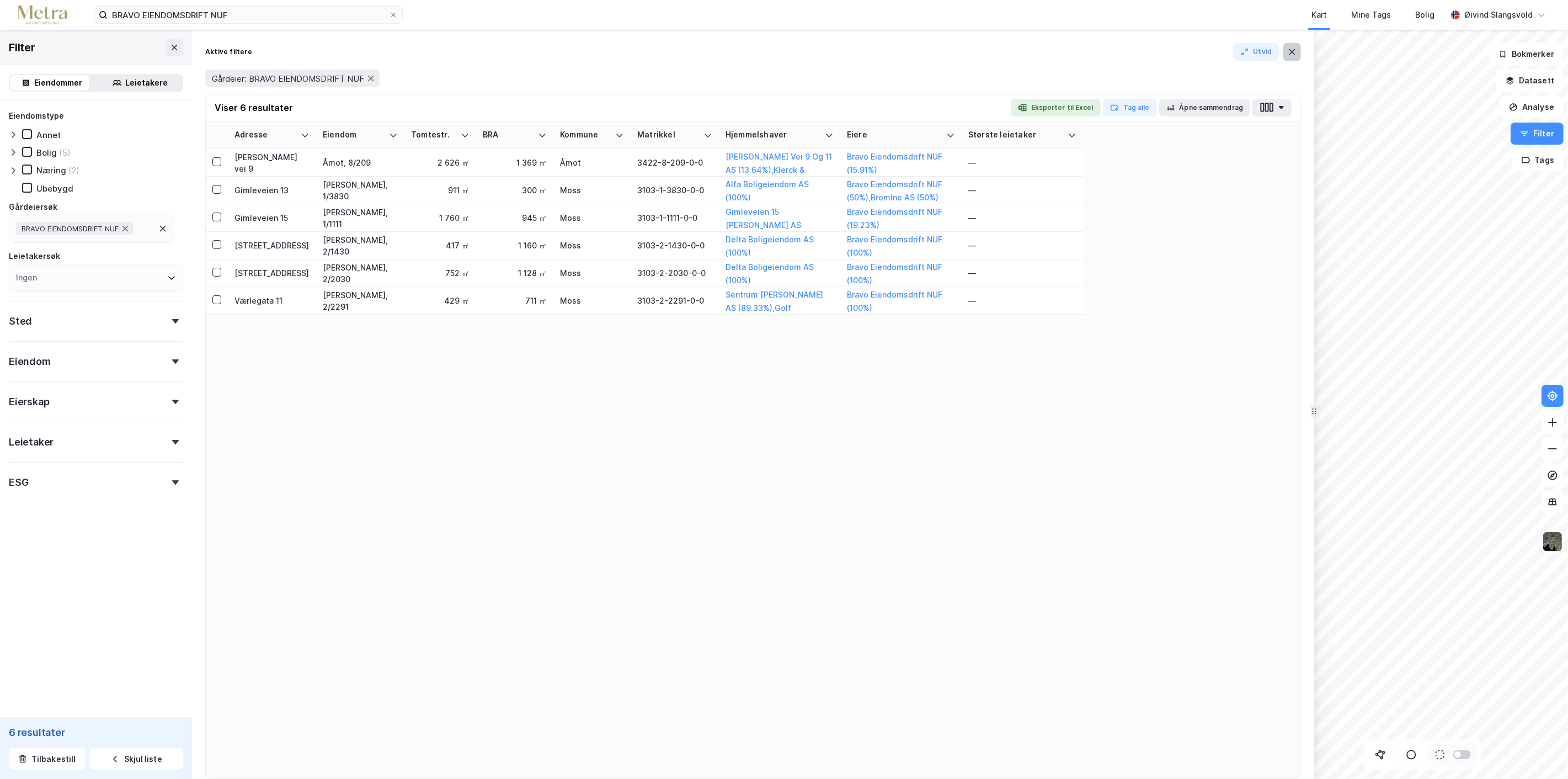
click at [1294, 52] on icon at bounding box center [1291, 52] width 8 height 8
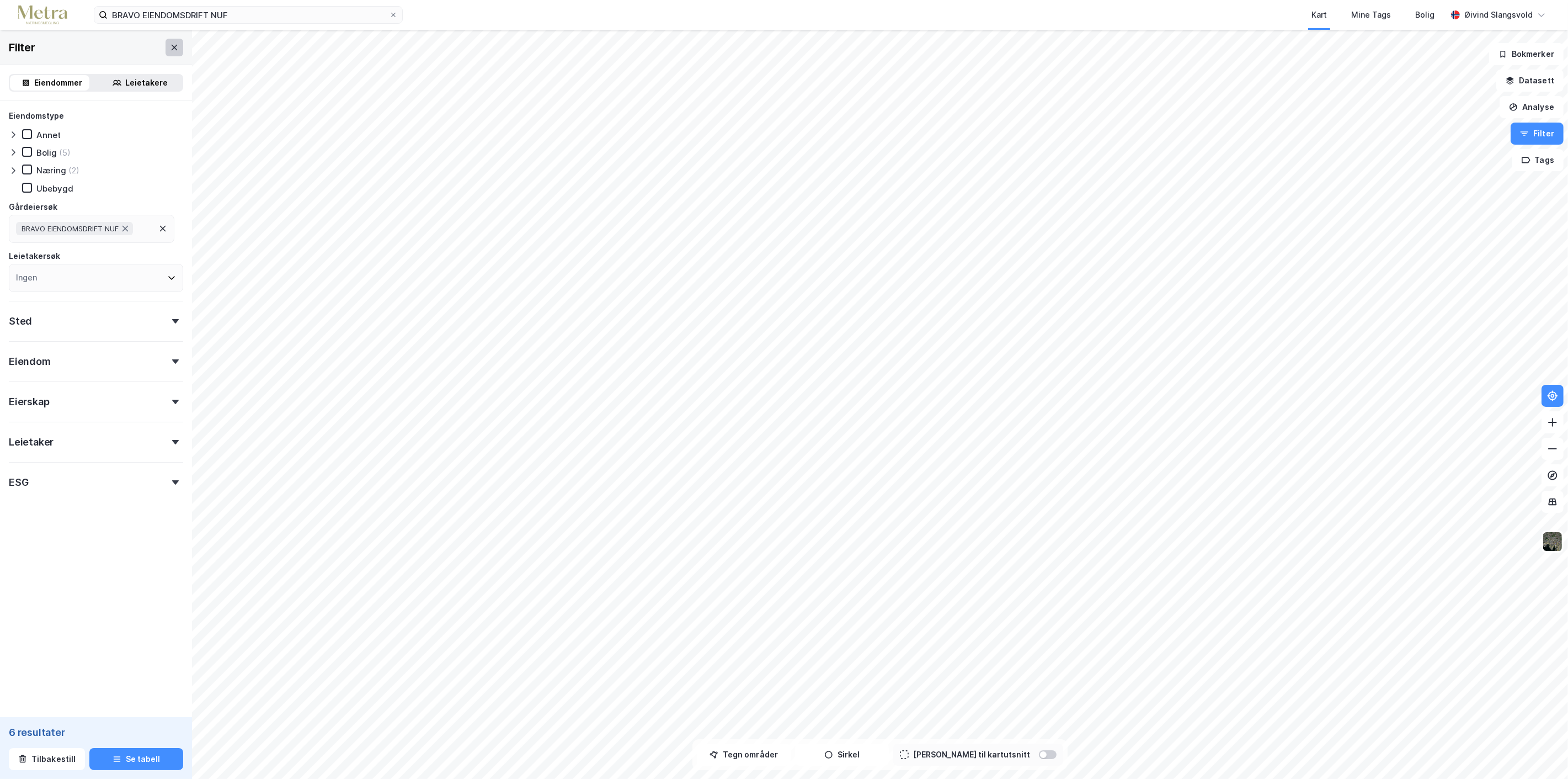
click at [170, 50] on icon at bounding box center [173, 47] width 8 height 8
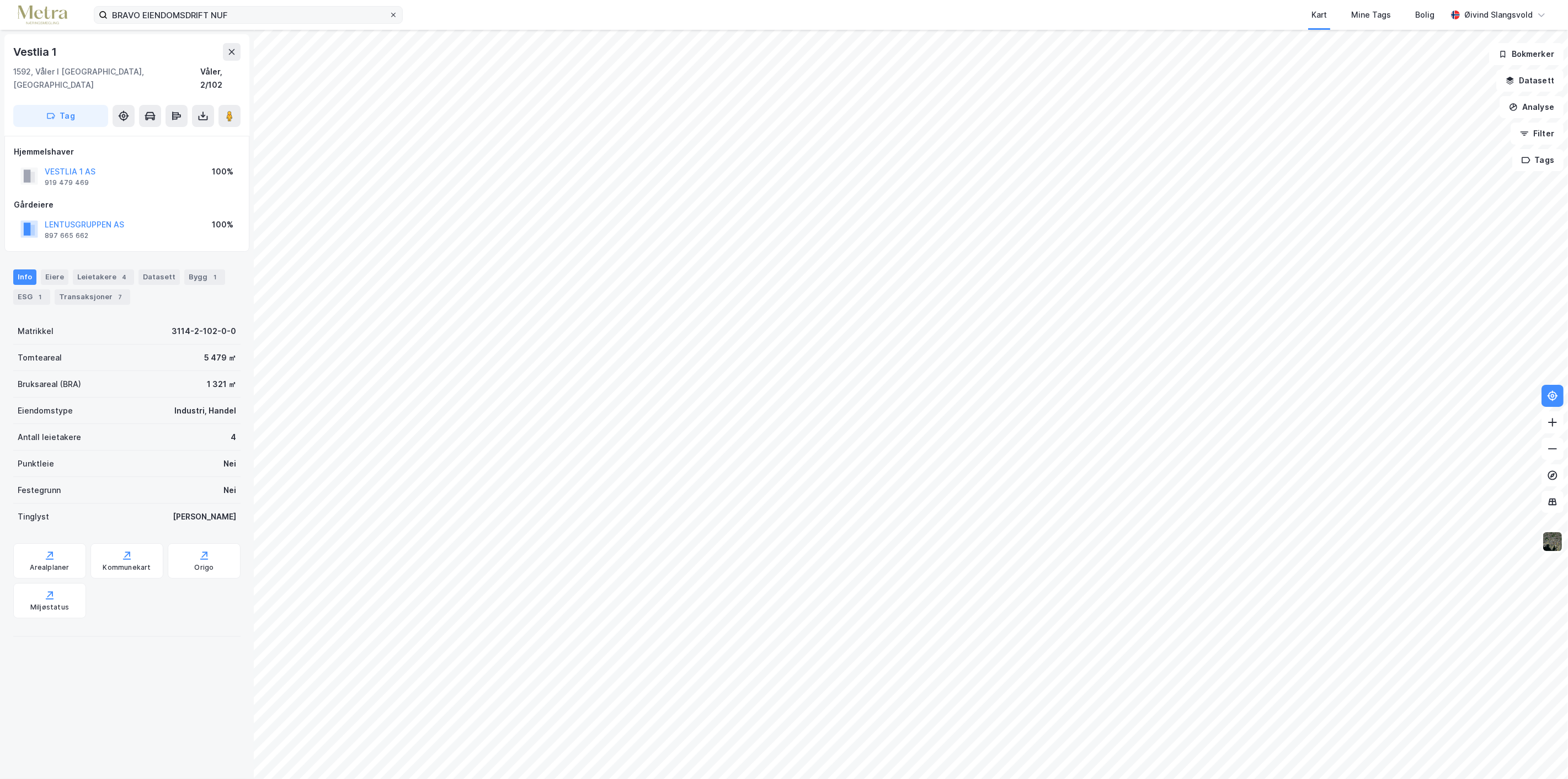
click at [389, 12] on span at bounding box center [393, 15] width 8 height 8
click at [389, 12] on input "BRAVO EIENDOMSDRIFT NUF" at bounding box center [248, 15] width 281 height 16
click at [20, 289] on div "ESG 1" at bounding box center [32, 297] width 37 height 15
